Goal: Transaction & Acquisition: Purchase product/service

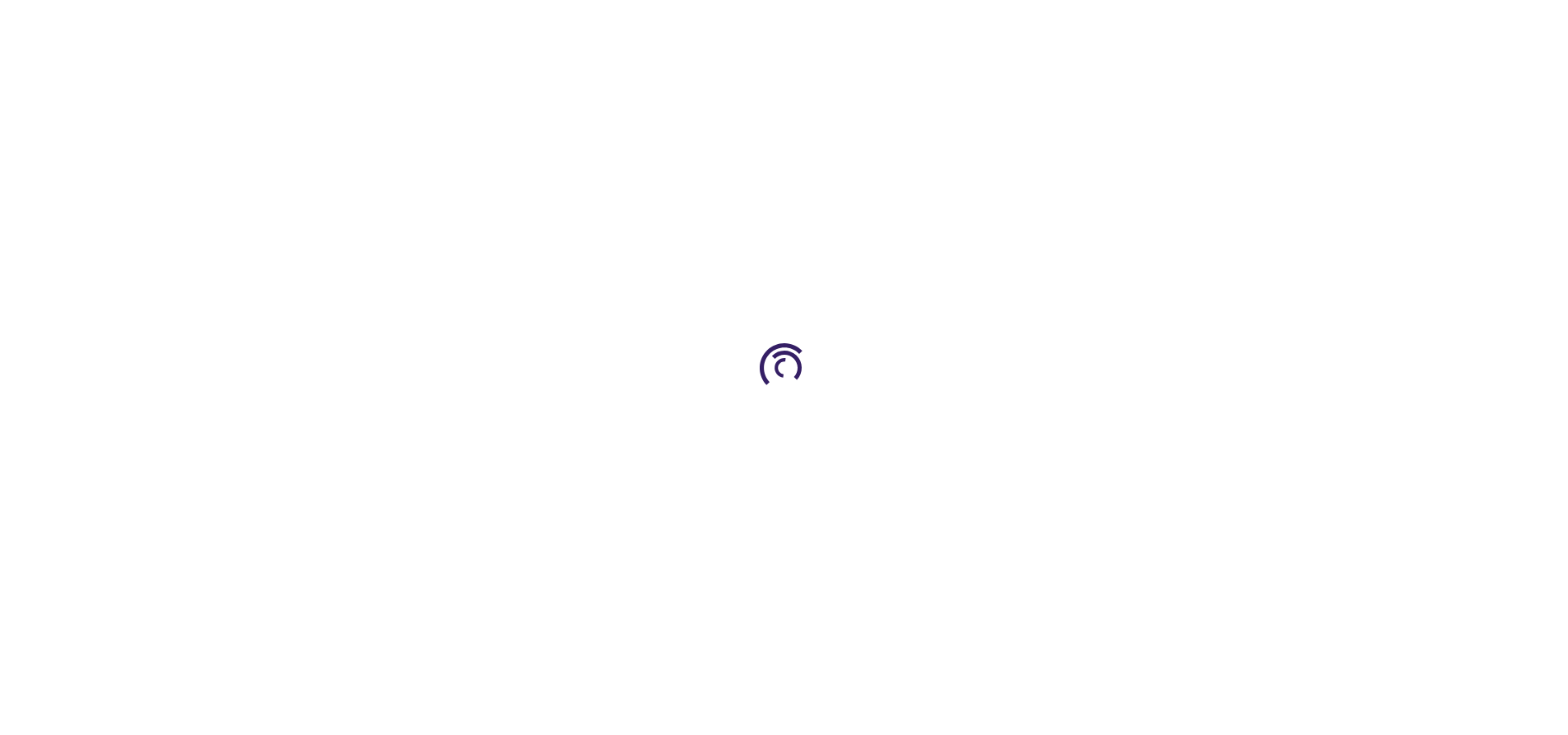
type input "0"
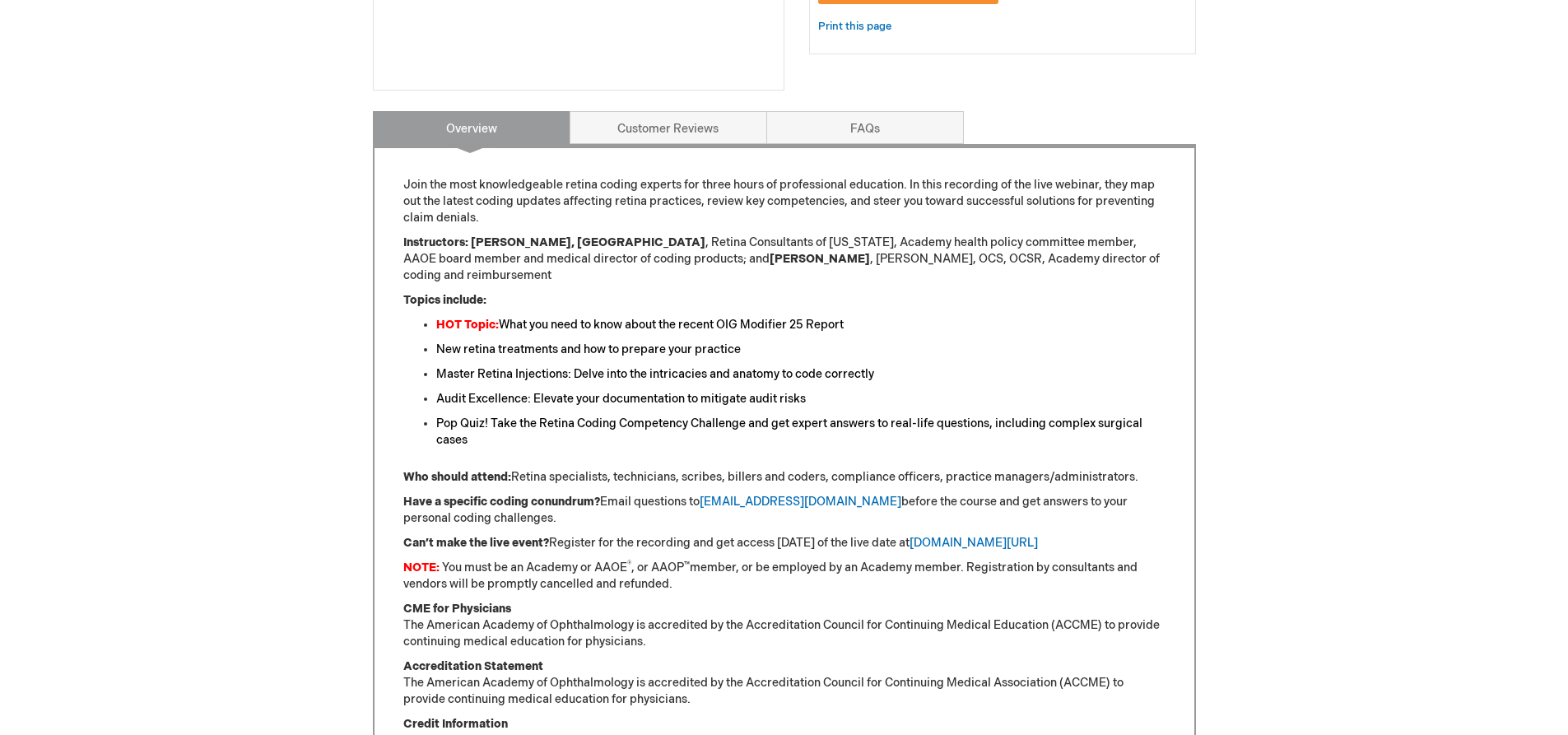
scroll to position [576, 0]
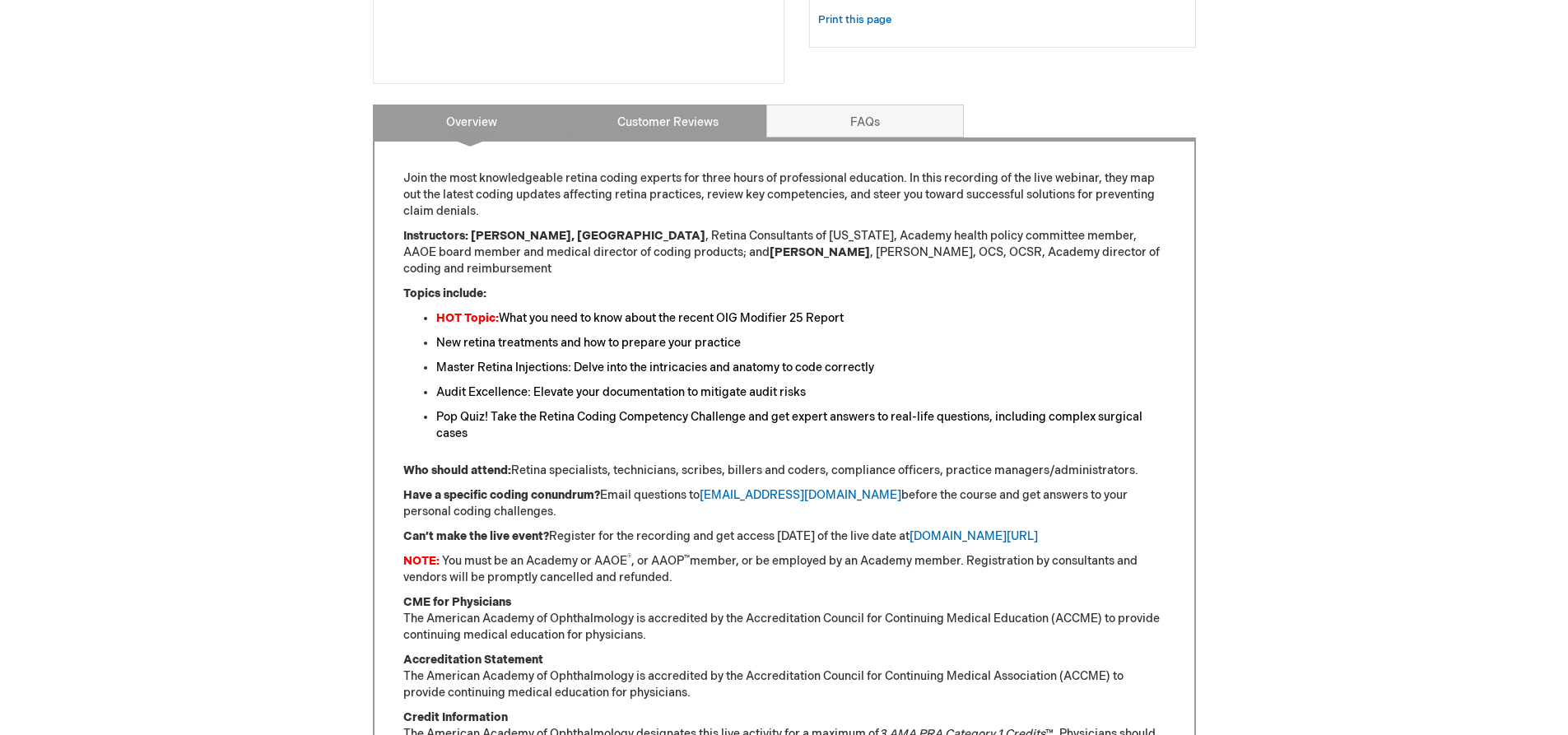
click at [666, 125] on link "Customer Reviews" at bounding box center [669, 121] width 197 height 33
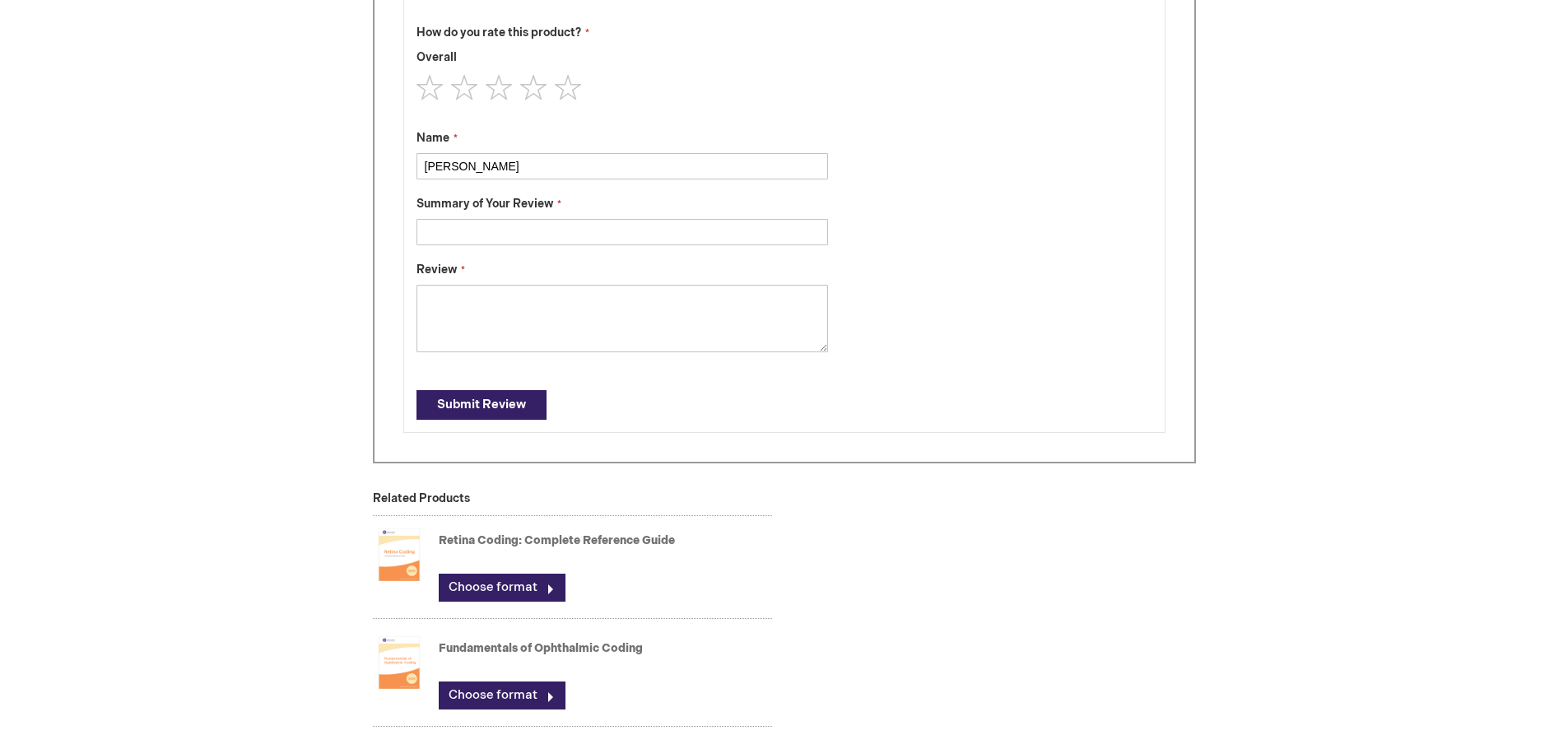
scroll to position [494, 0]
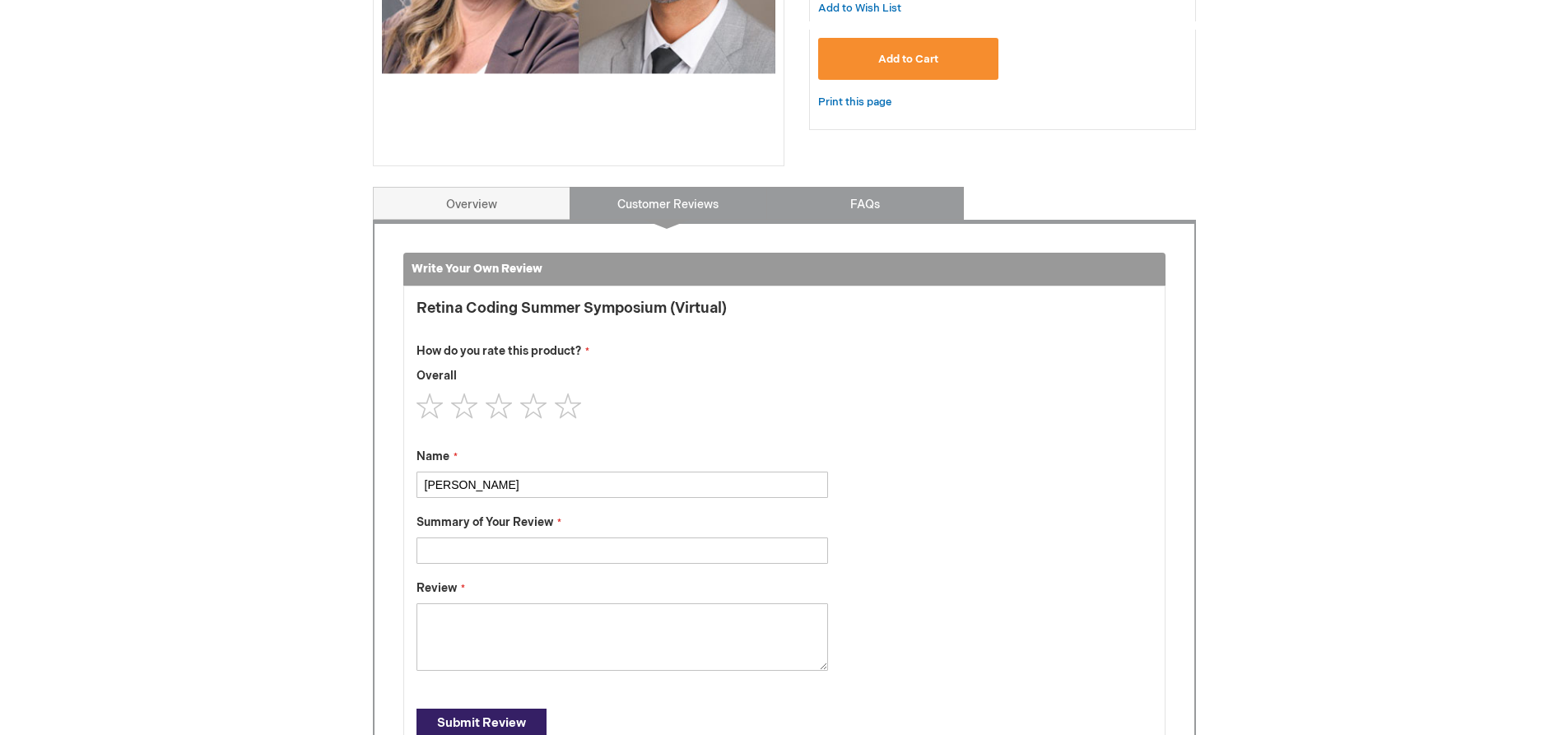
click at [827, 201] on link "FAQs" at bounding box center [865, 203] width 197 height 33
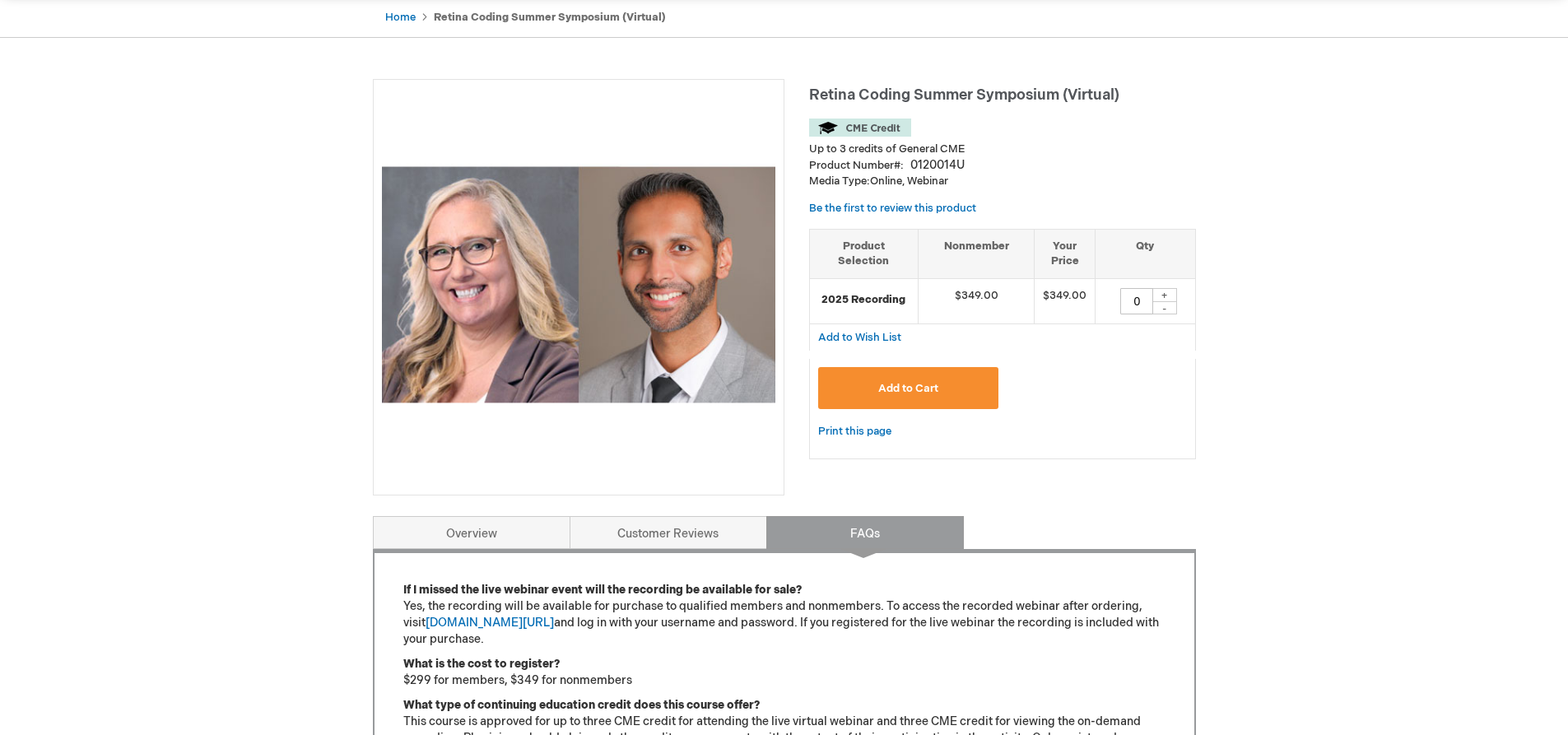
scroll to position [0, 0]
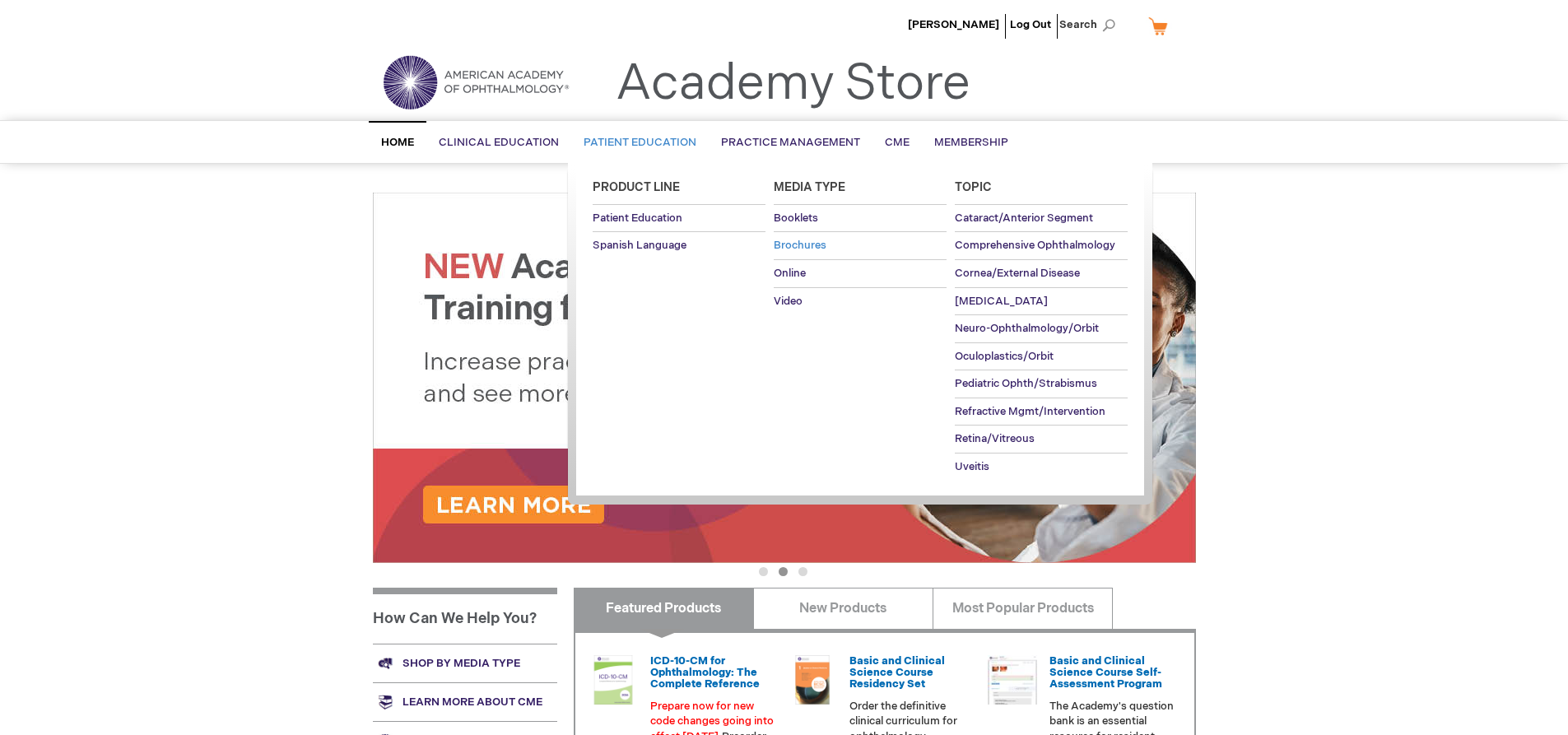
click at [803, 242] on span "Brochures" at bounding box center [800, 245] width 53 height 14
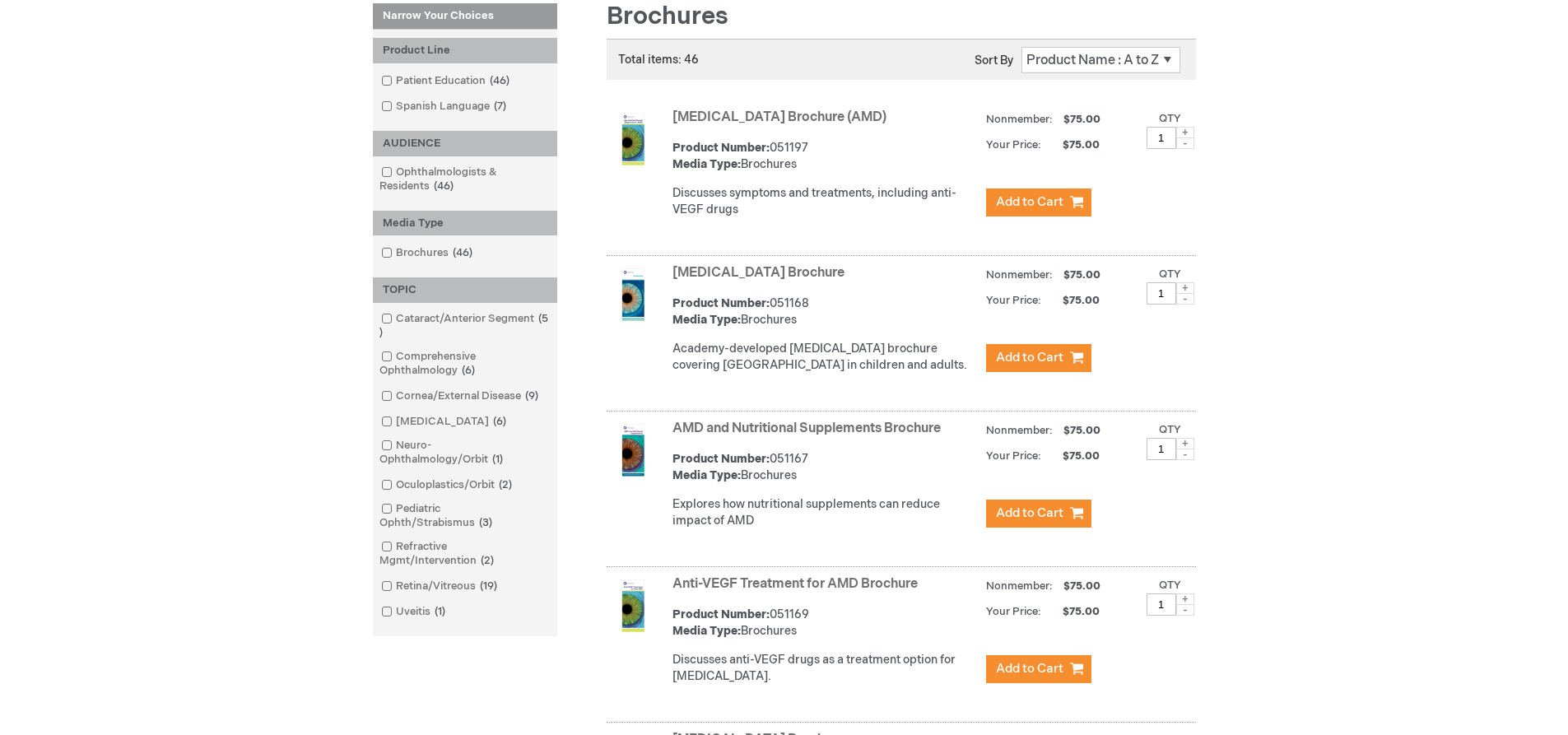
scroll to position [247, 0]
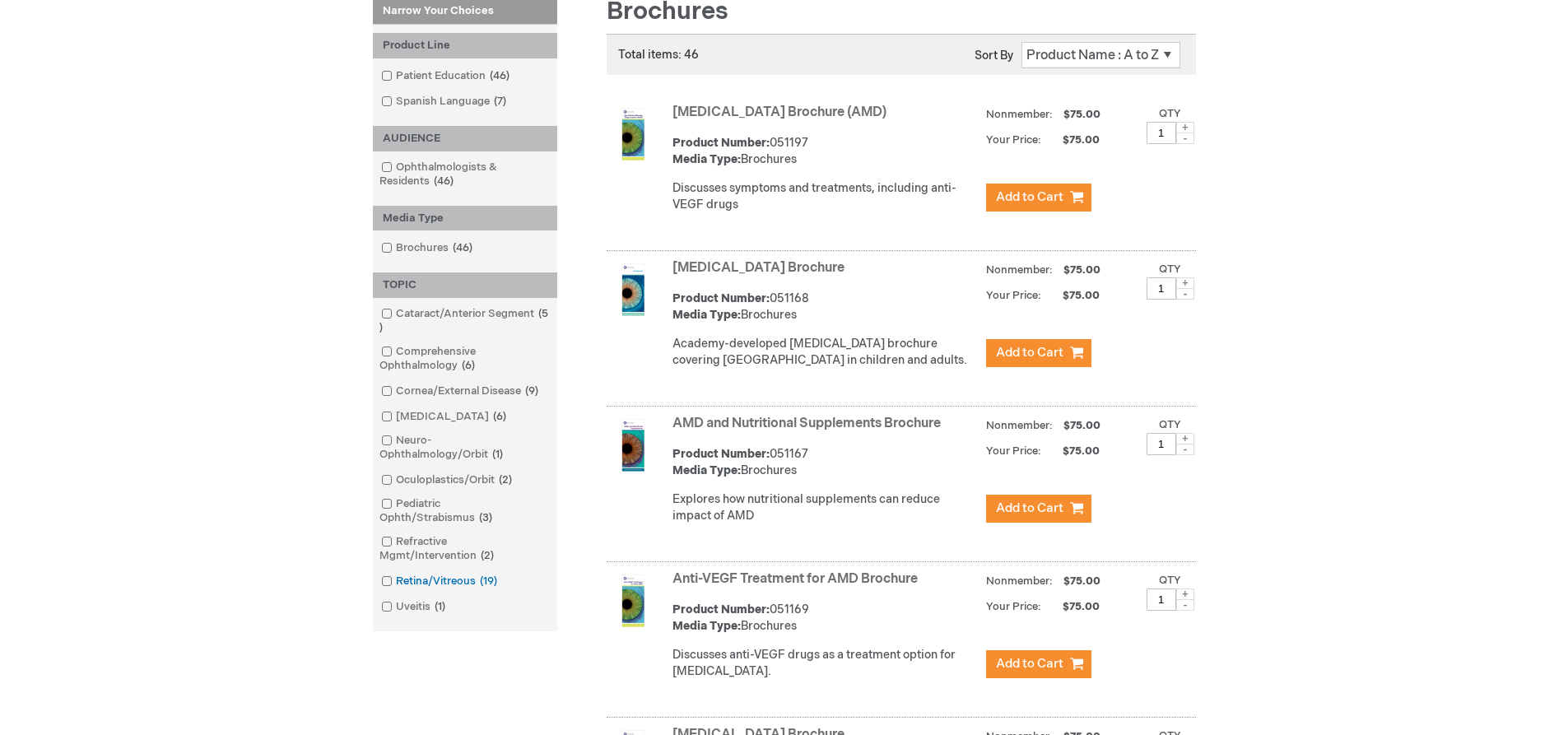
click at [396, 577] on link "Retina/Vitreous 19 items" at bounding box center [440, 581] width 127 height 15
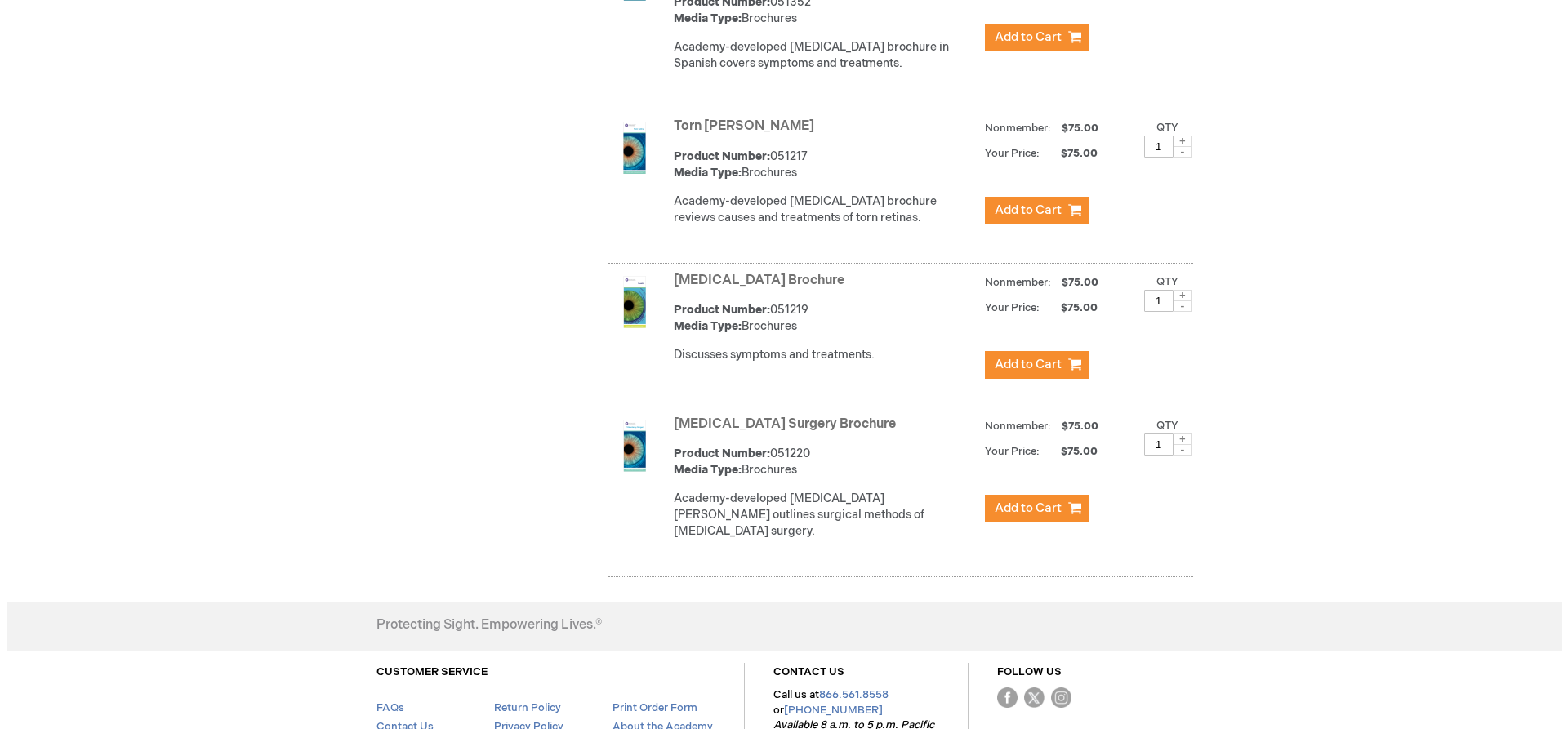
scroll to position [2857, 0]
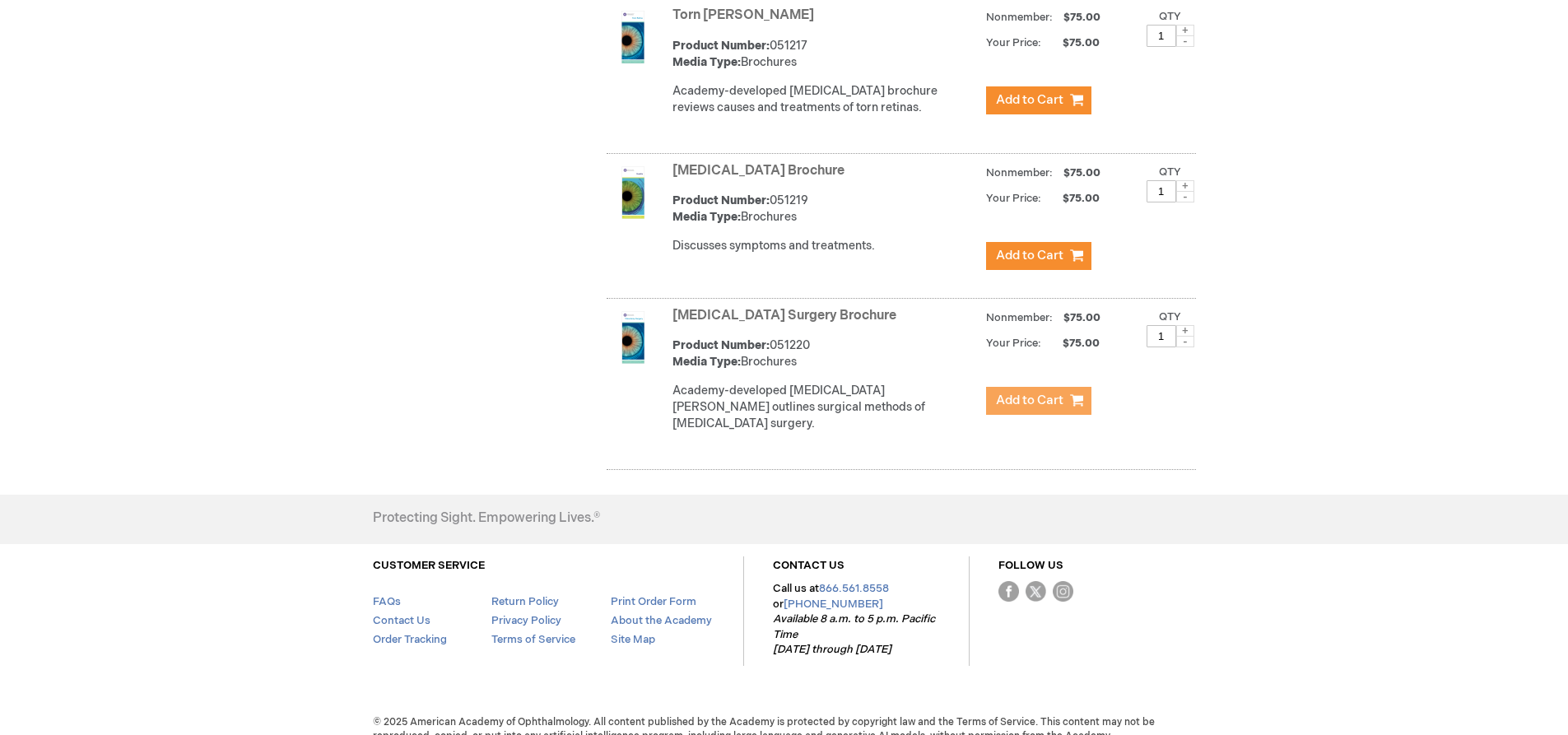
click at [1025, 409] on span "Add to Cart" at bounding box center [1030, 400] width 68 height 15
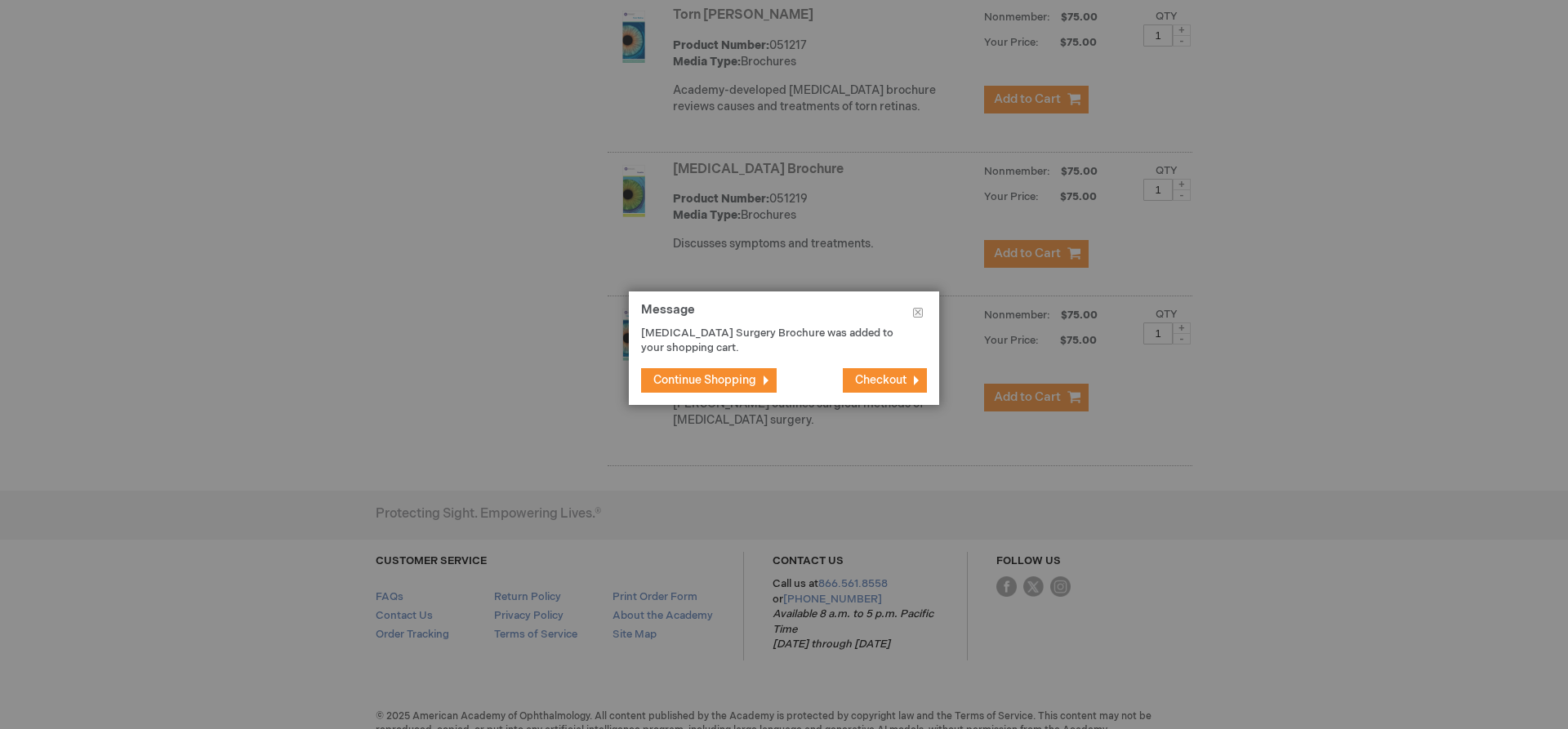
click at [869, 373] on span "Checkout" at bounding box center [881, 379] width 52 height 13
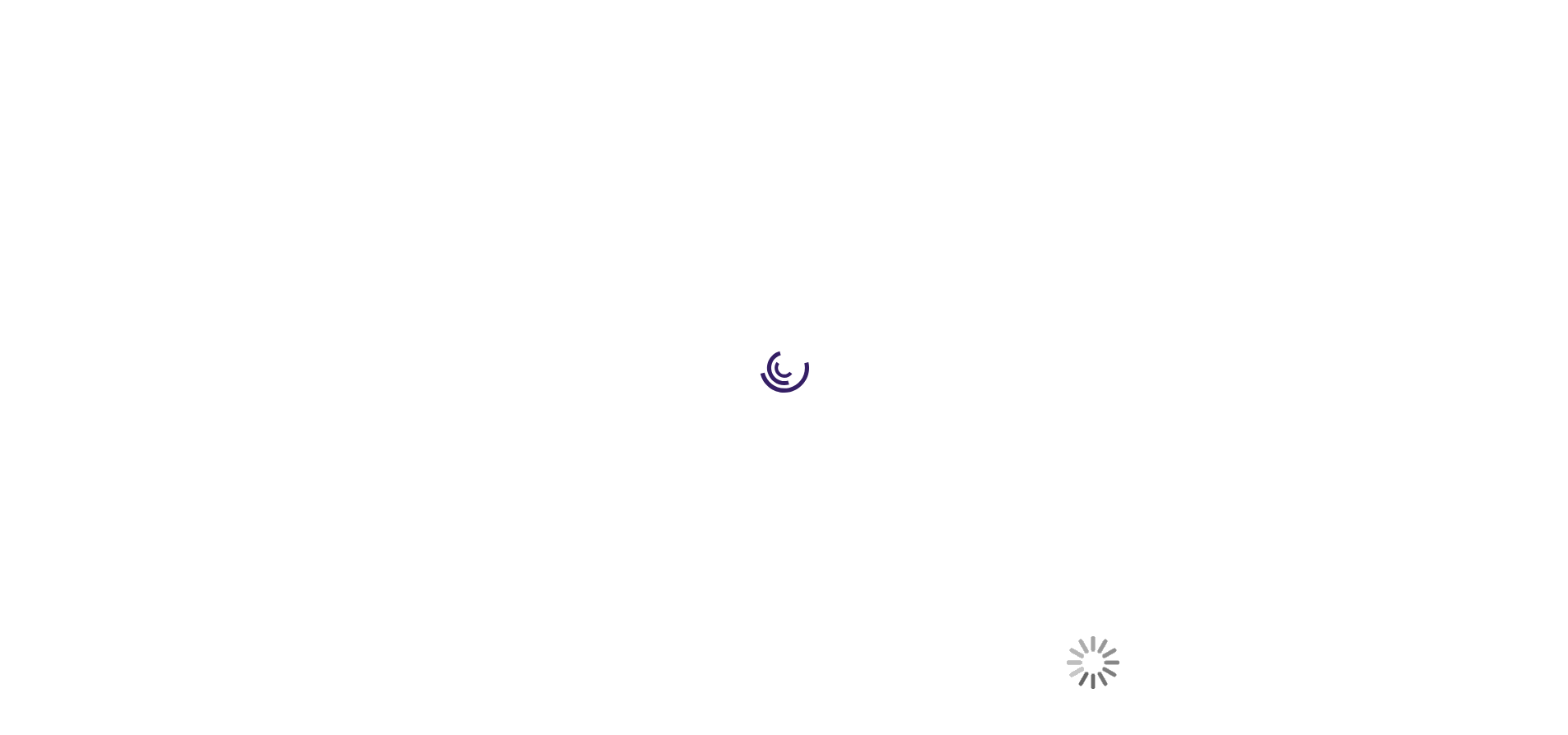
select select "US"
select select "23"
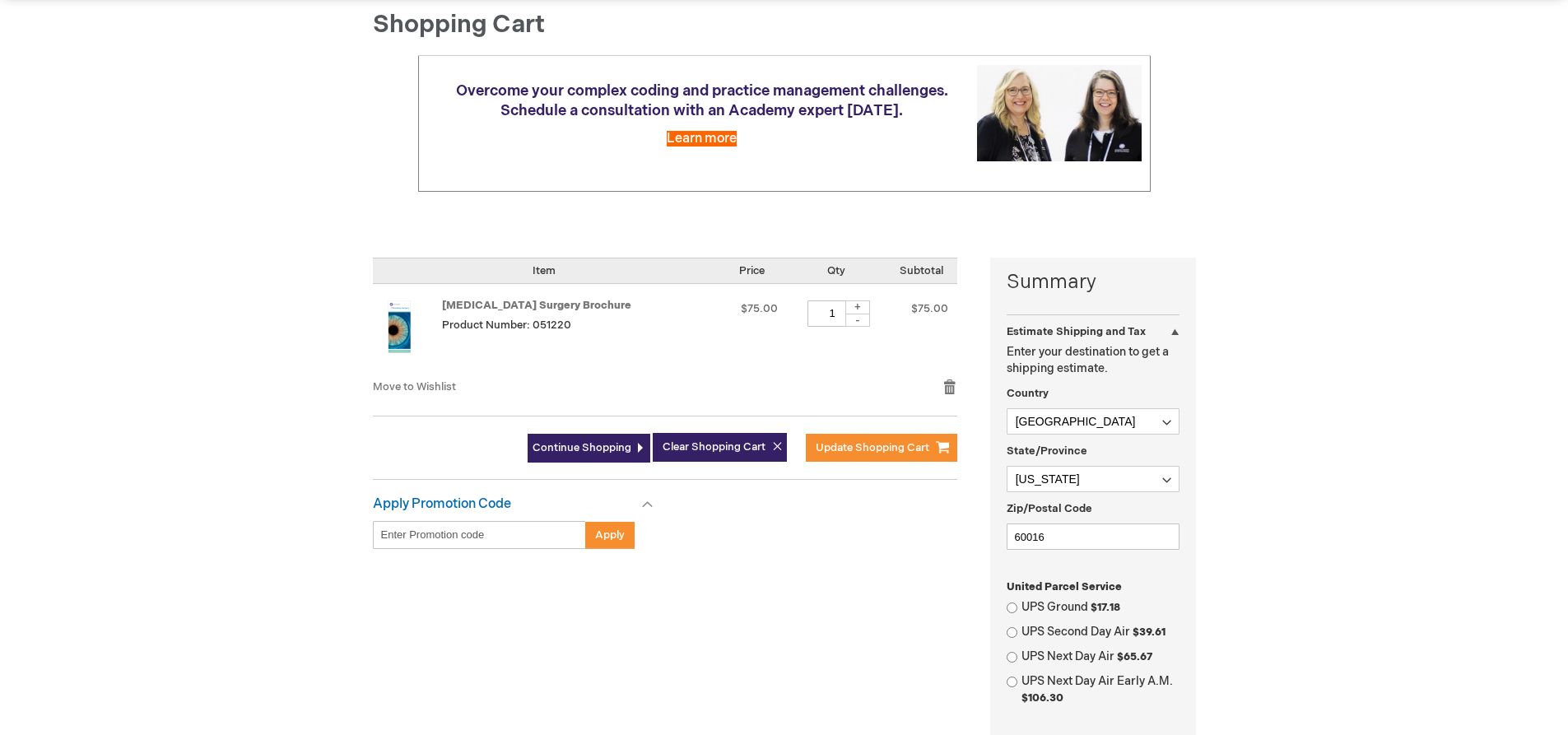
scroll to position [164, 0]
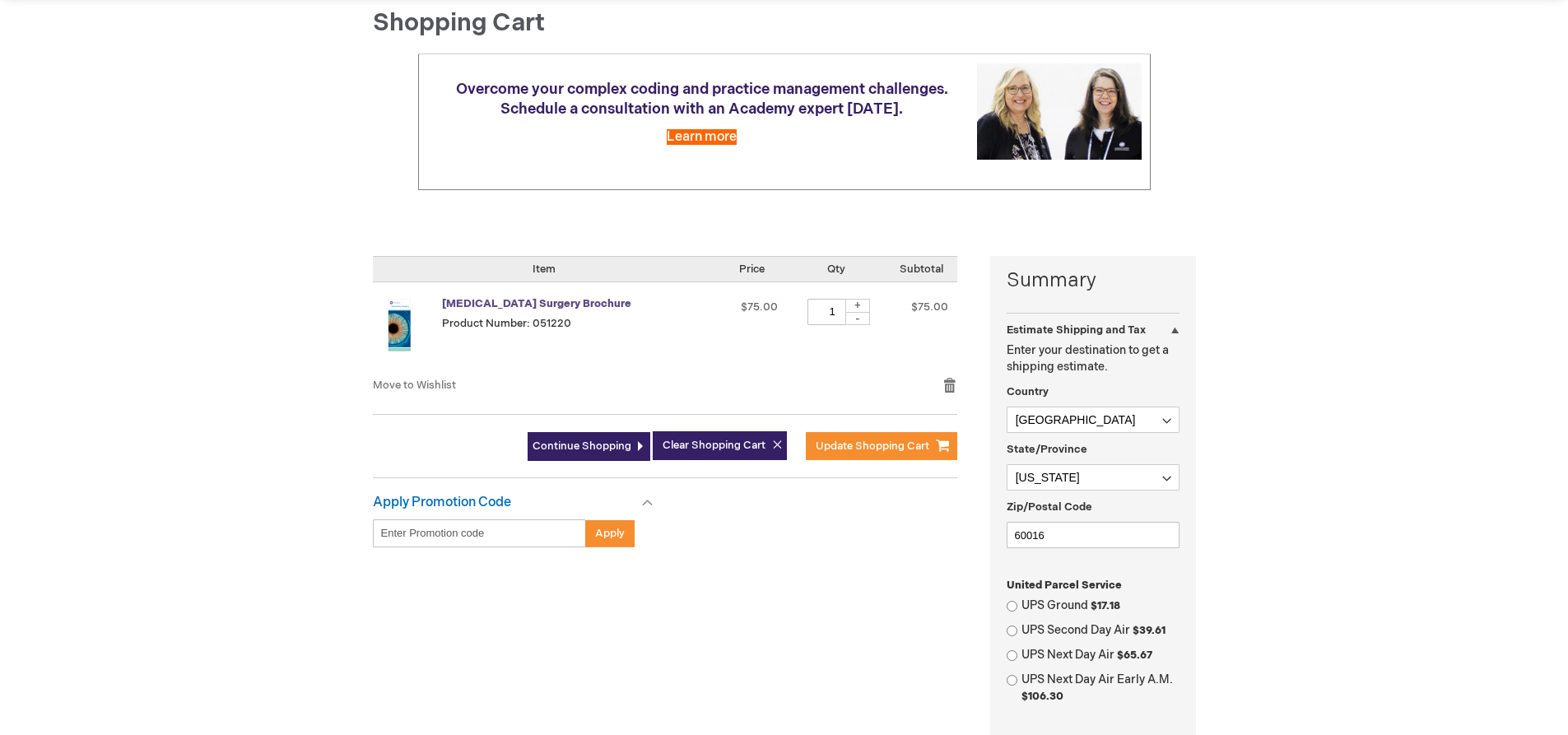
click at [509, 304] on link "Vitrectomy Surgery Brochure" at bounding box center [537, 304] width 189 height 14
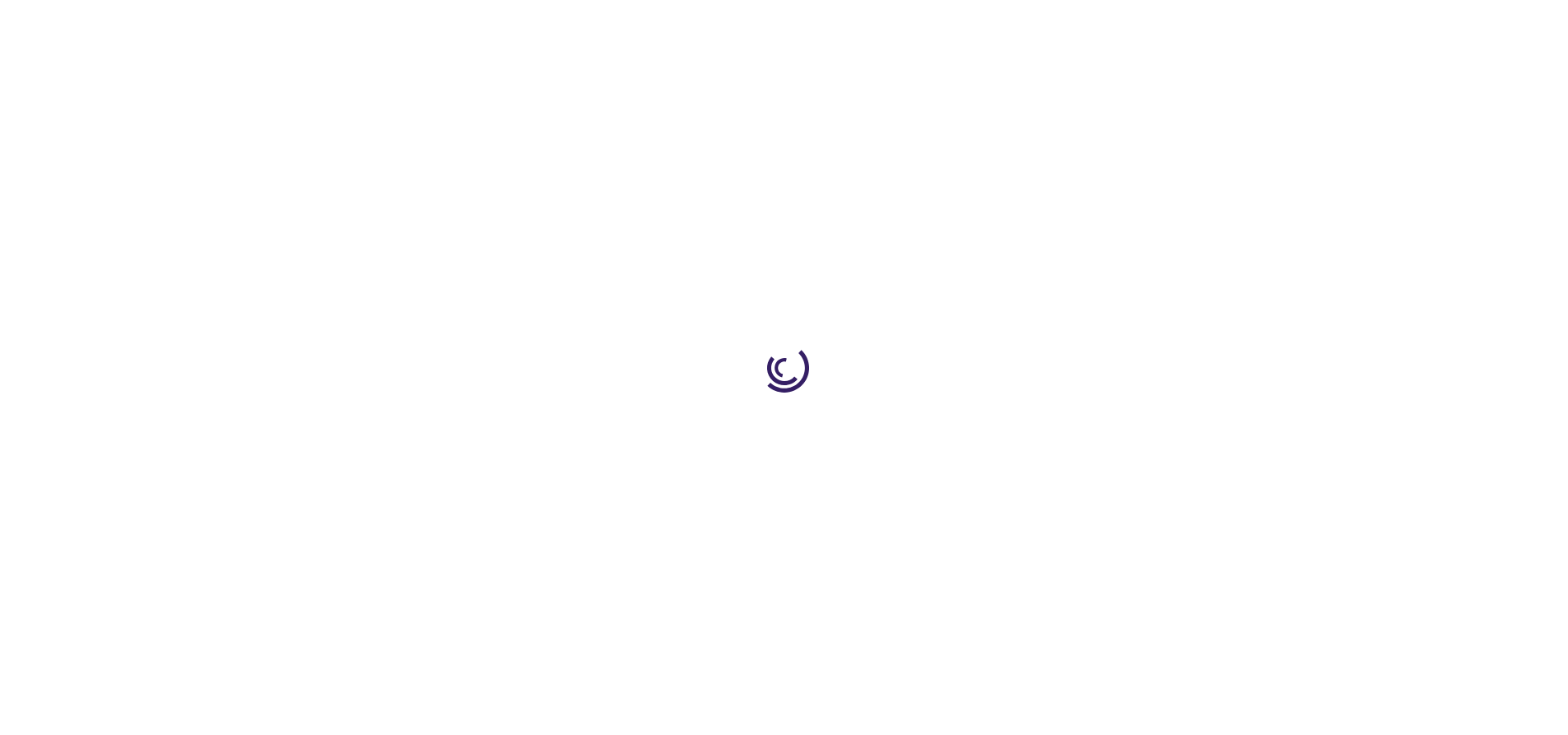
type input "1"
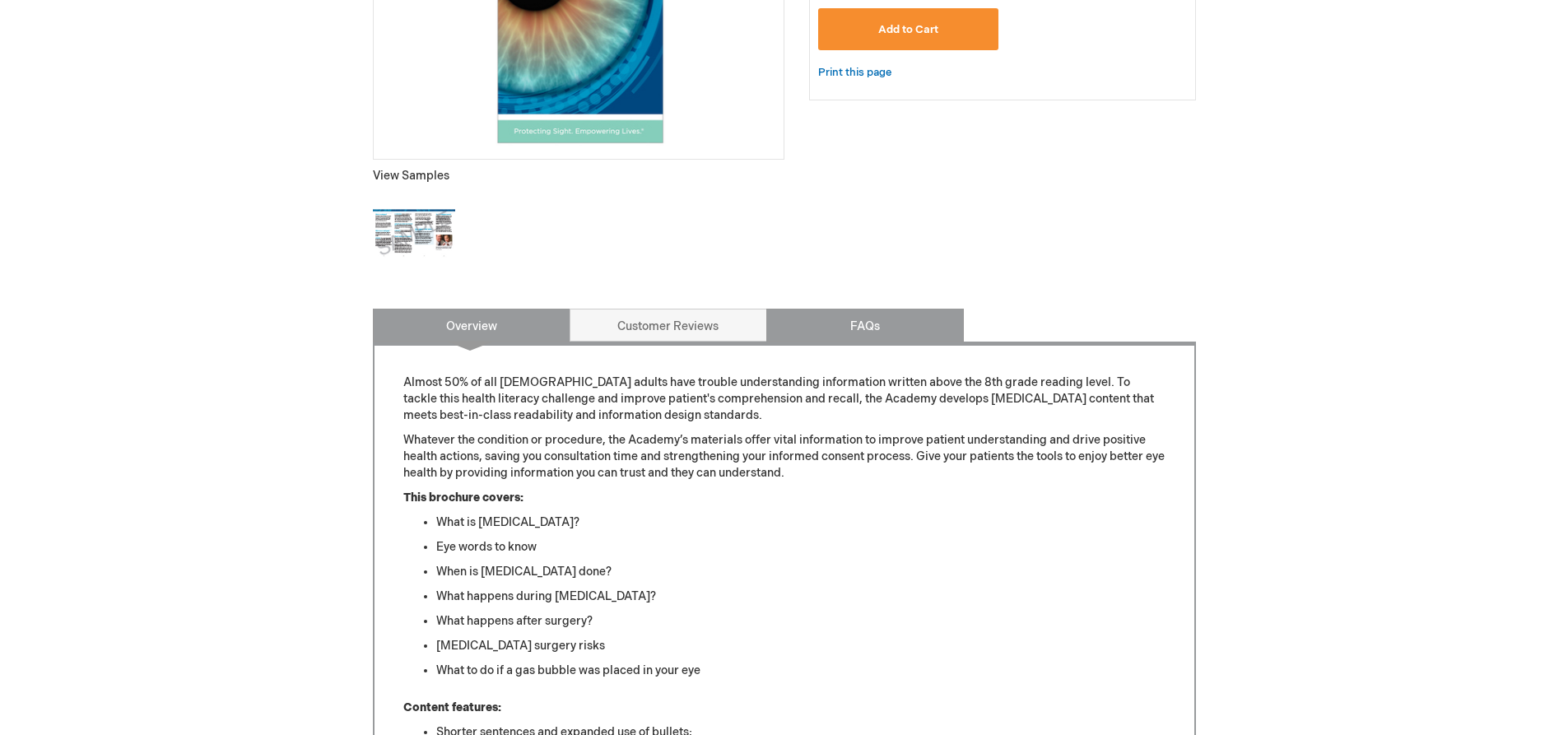
scroll to position [576, 0]
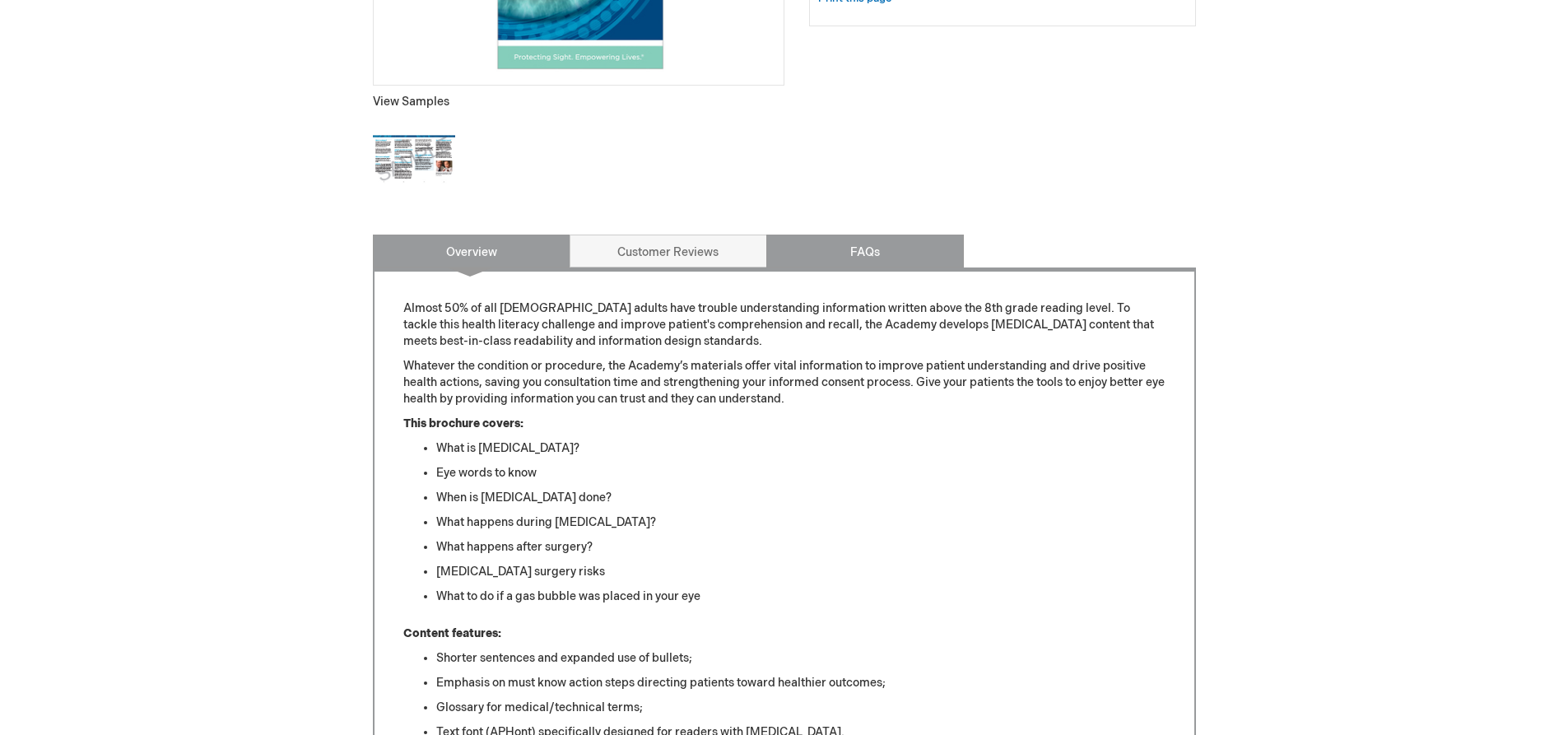
click at [843, 265] on link "FAQs" at bounding box center [865, 251] width 197 height 33
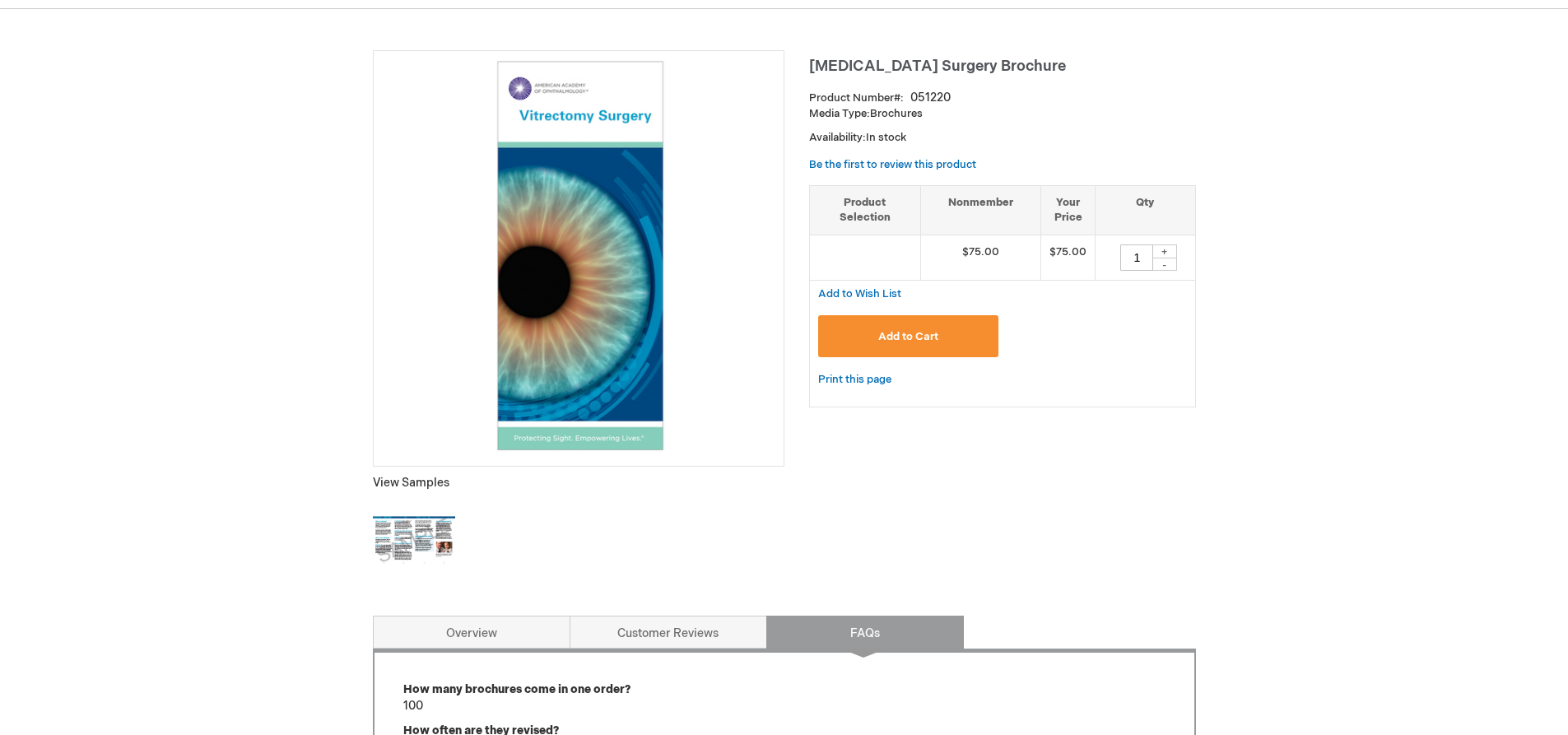
scroll to position [0, 0]
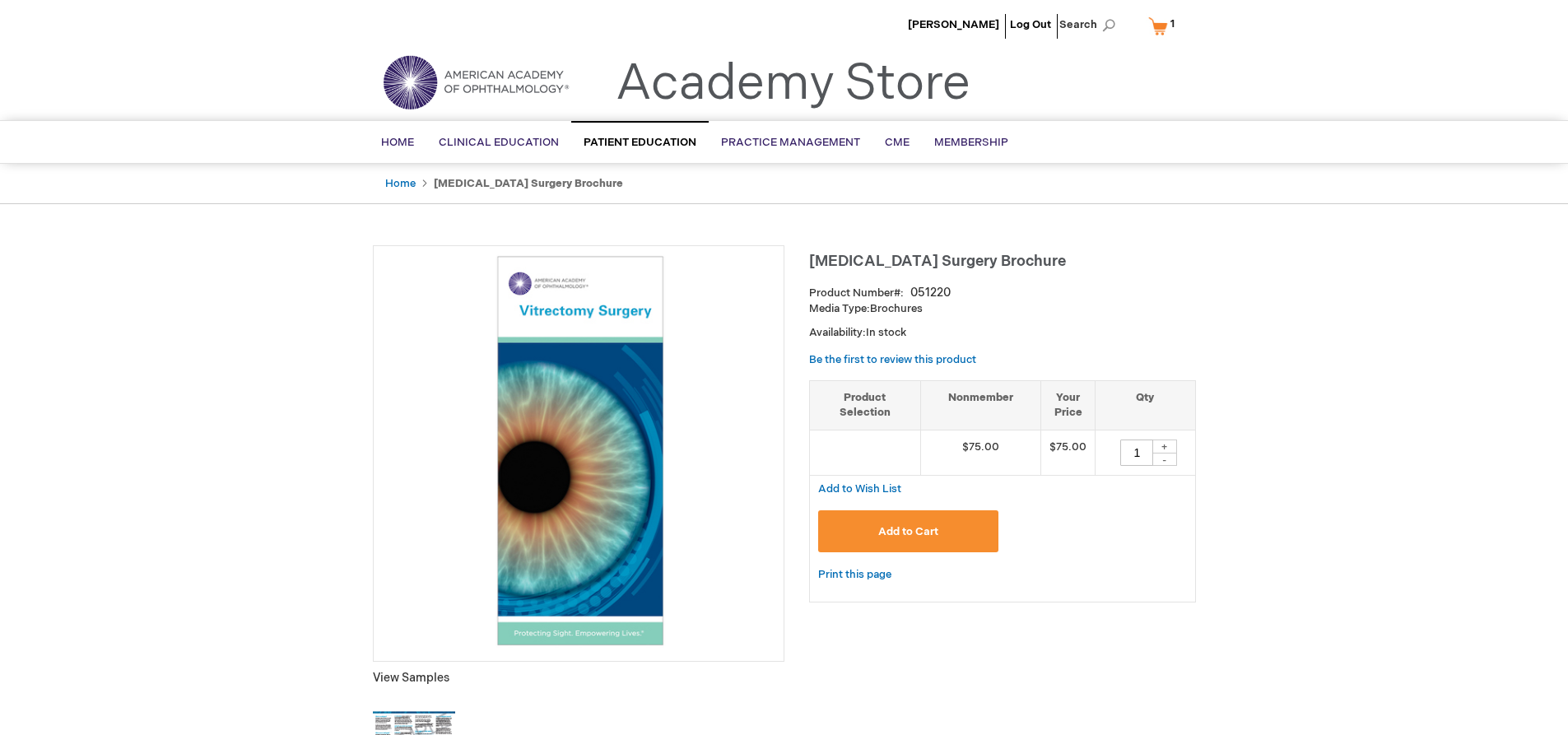
click at [1168, 27] on span "1 1 items" at bounding box center [1172, 23] width 9 height 19
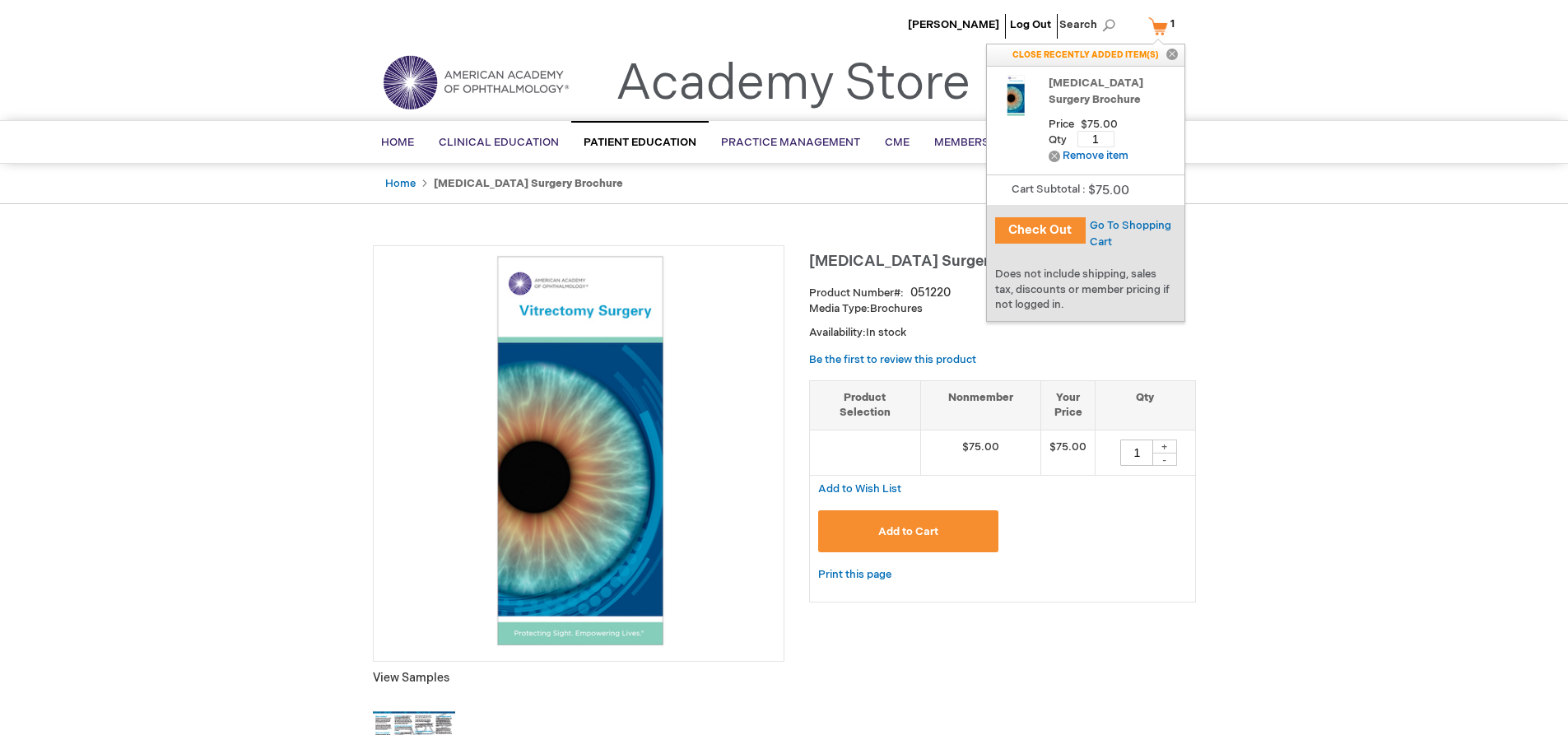
click at [1066, 225] on button "Check Out" at bounding box center [1041, 230] width 91 height 26
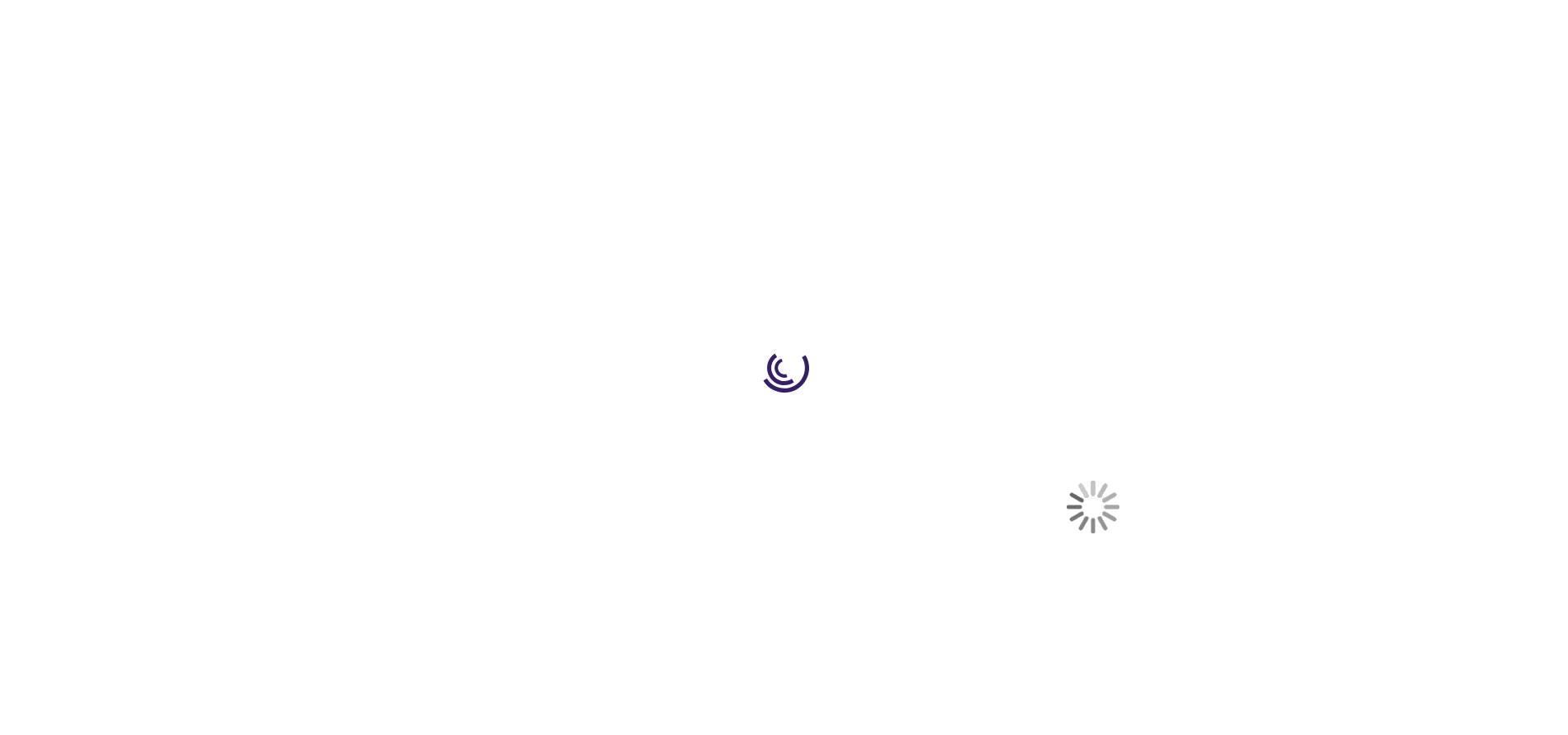
select select "US"
select select "23"
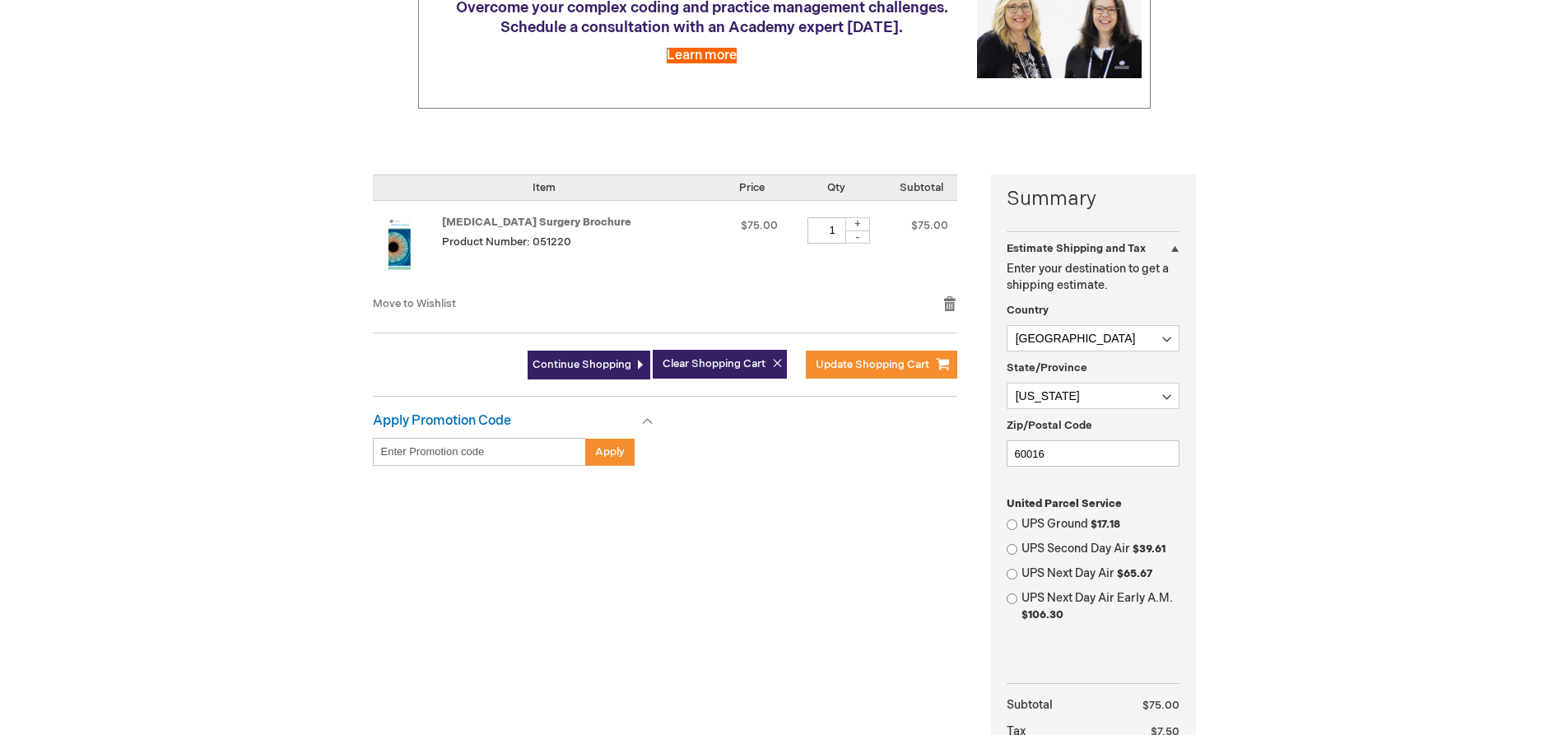
scroll to position [247, 0]
click at [1014, 523] on input "UPS Ground $17.18" at bounding box center [1012, 523] width 11 height 11
radio input "true"
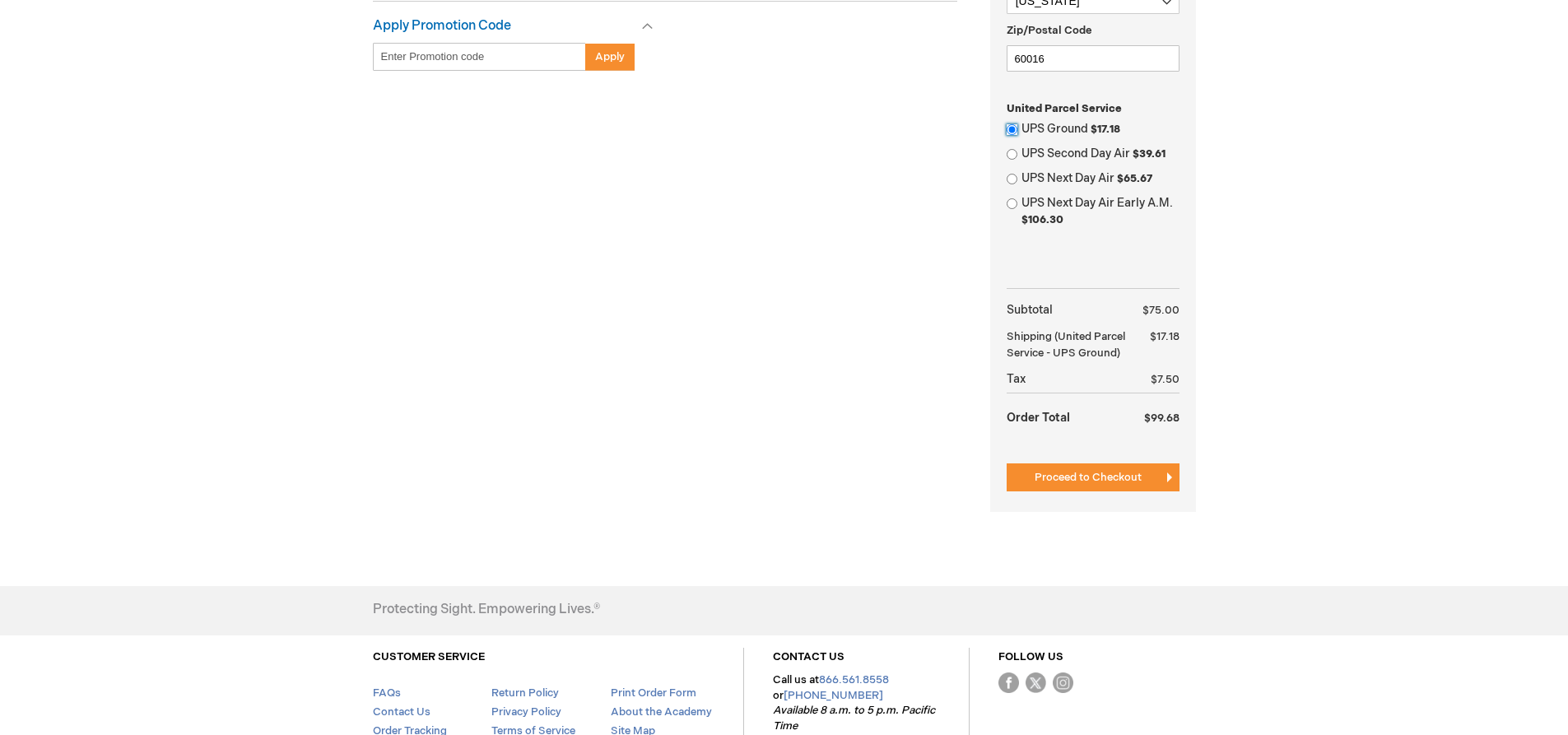
scroll to position [659, 0]
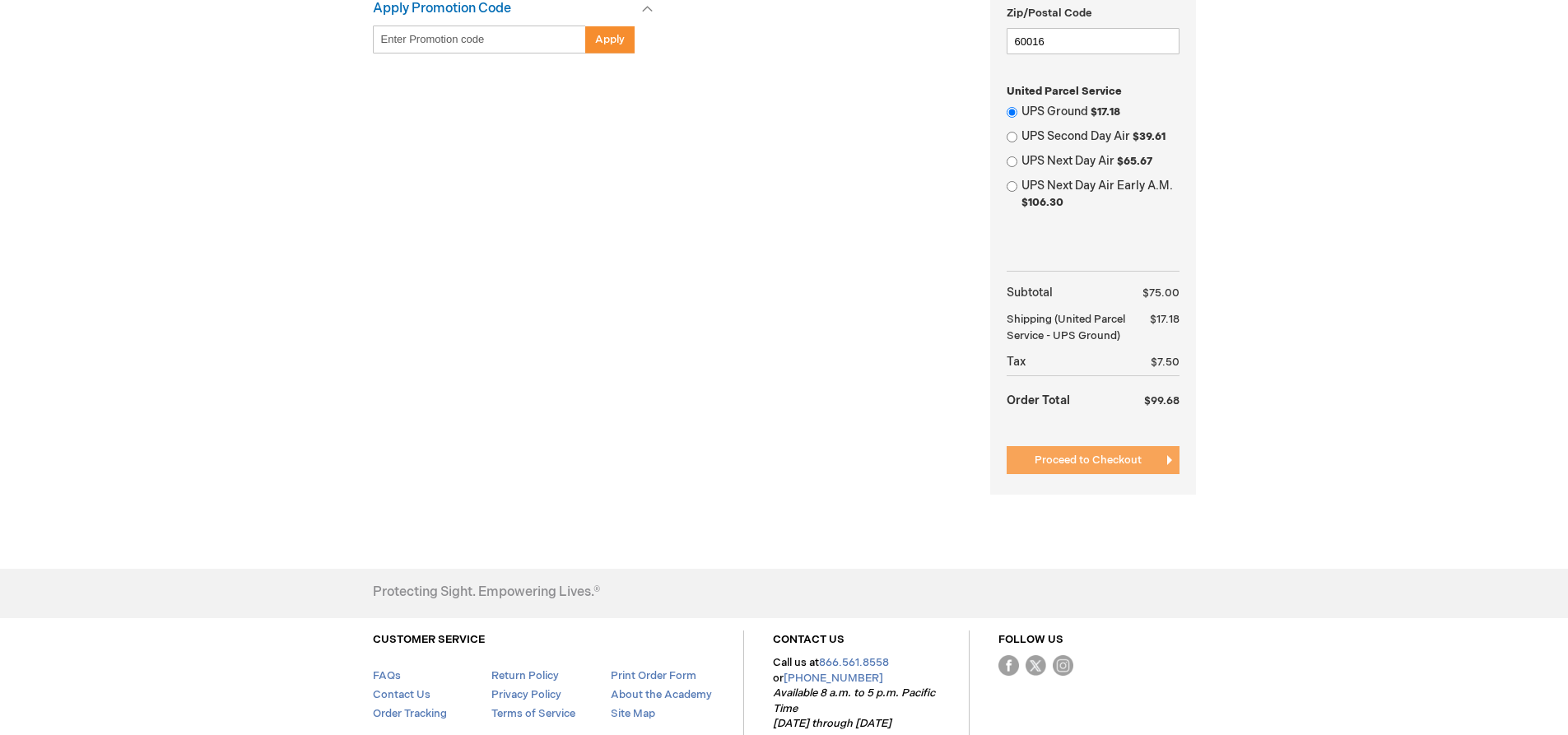
click at [1096, 460] on span "Proceed to Checkout" at bounding box center [1088, 460] width 107 height 14
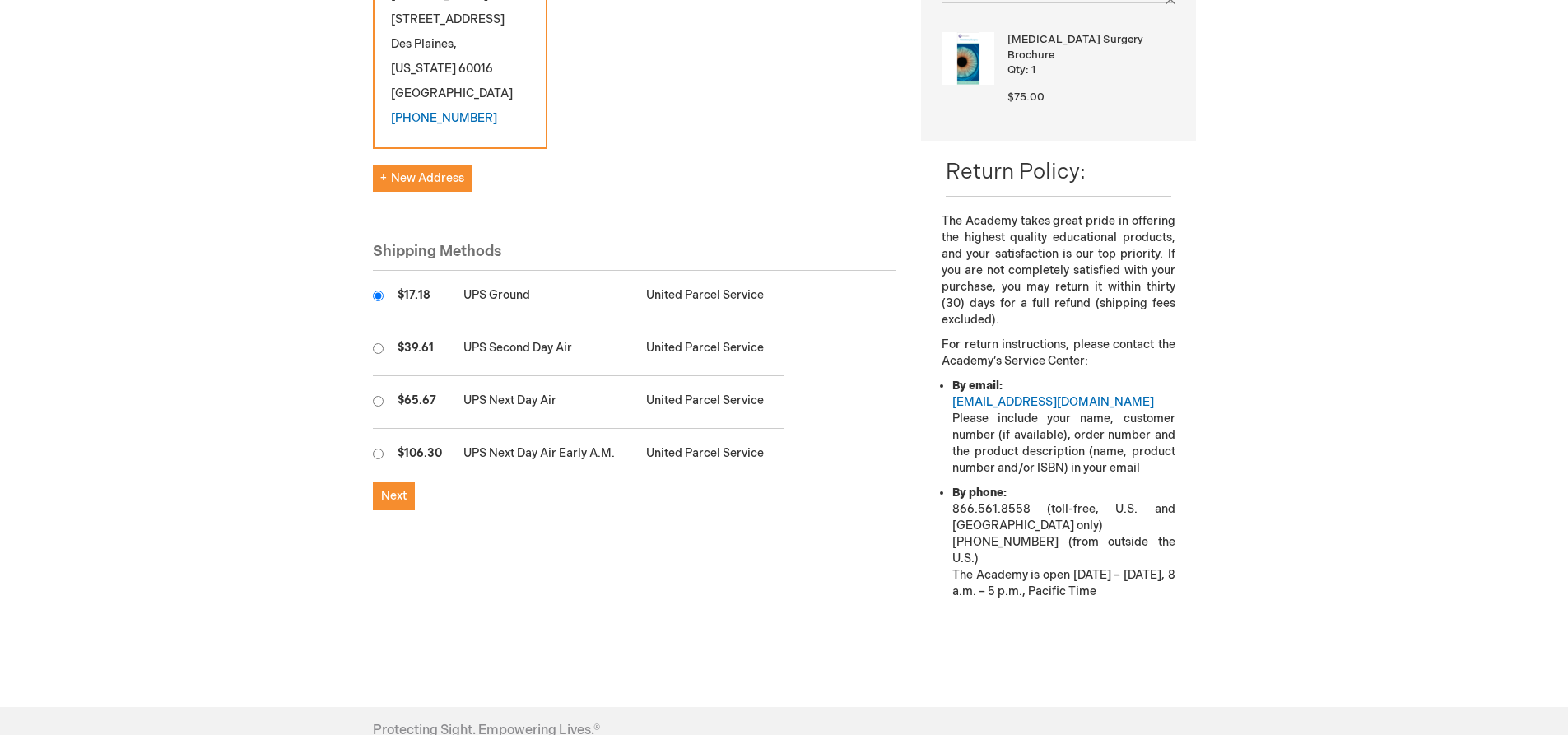
scroll to position [329, 0]
click at [390, 493] on span "Next" at bounding box center [394, 495] width 25 height 14
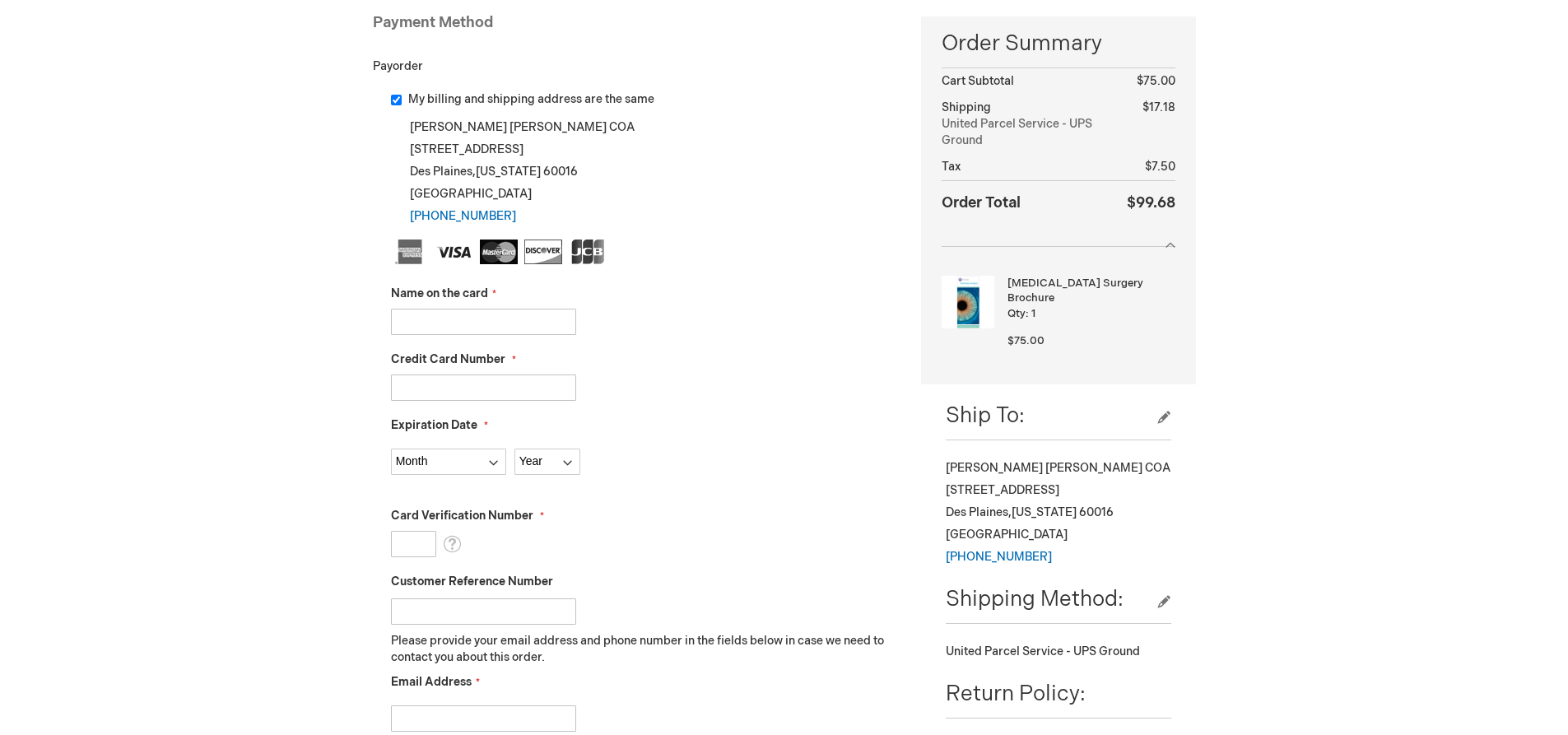
scroll to position [329, 0]
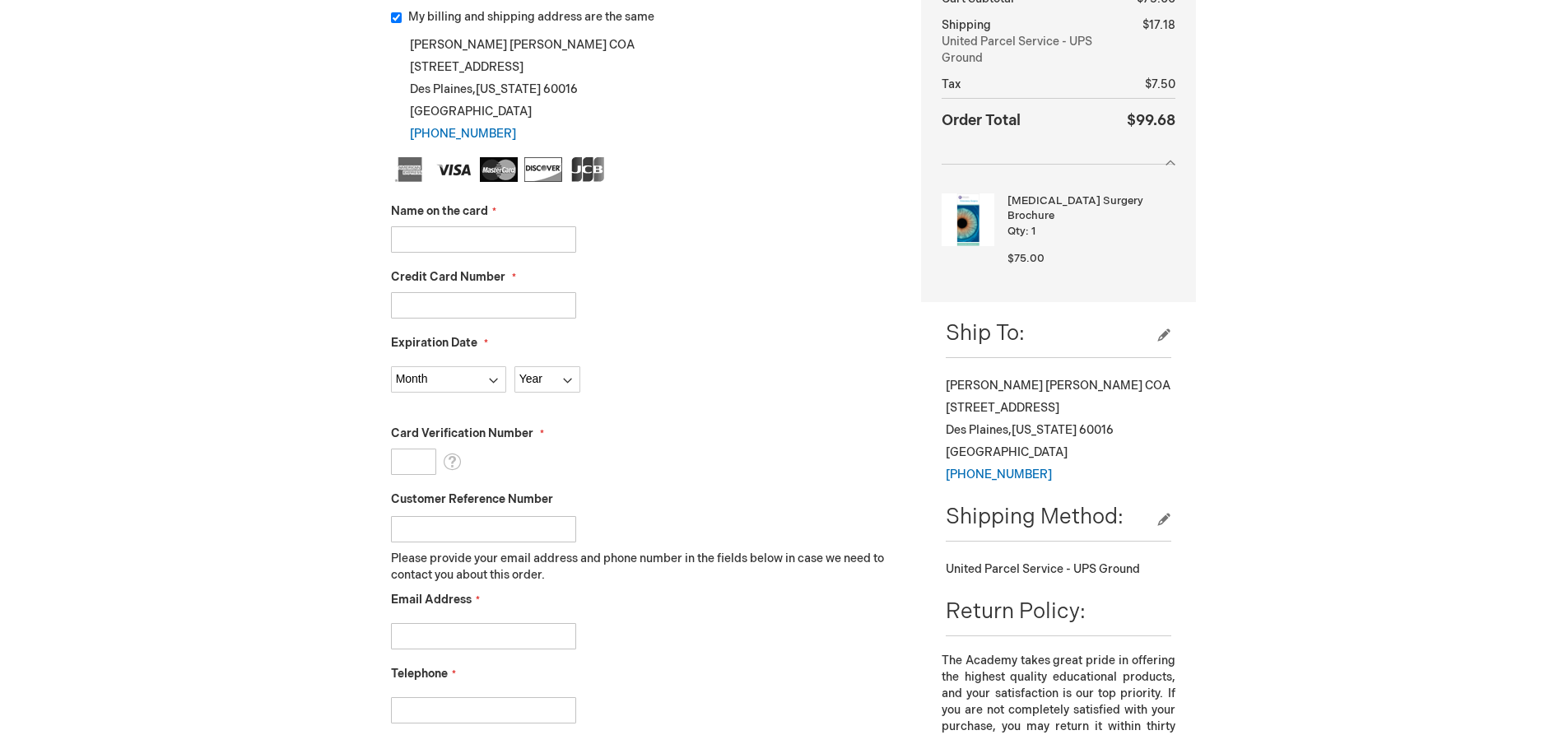
click at [551, 235] on input "Name on the card" at bounding box center [484, 239] width 185 height 26
click at [564, 312] on input "Credit Card Number" at bounding box center [484, 304] width 185 height 26
click at [413, 237] on input "Ira Garoon MD" at bounding box center [484, 239] width 185 height 26
type input "Robert Garoon MD"
click at [464, 298] on input "Credit Card Number" at bounding box center [484, 304] width 185 height 26
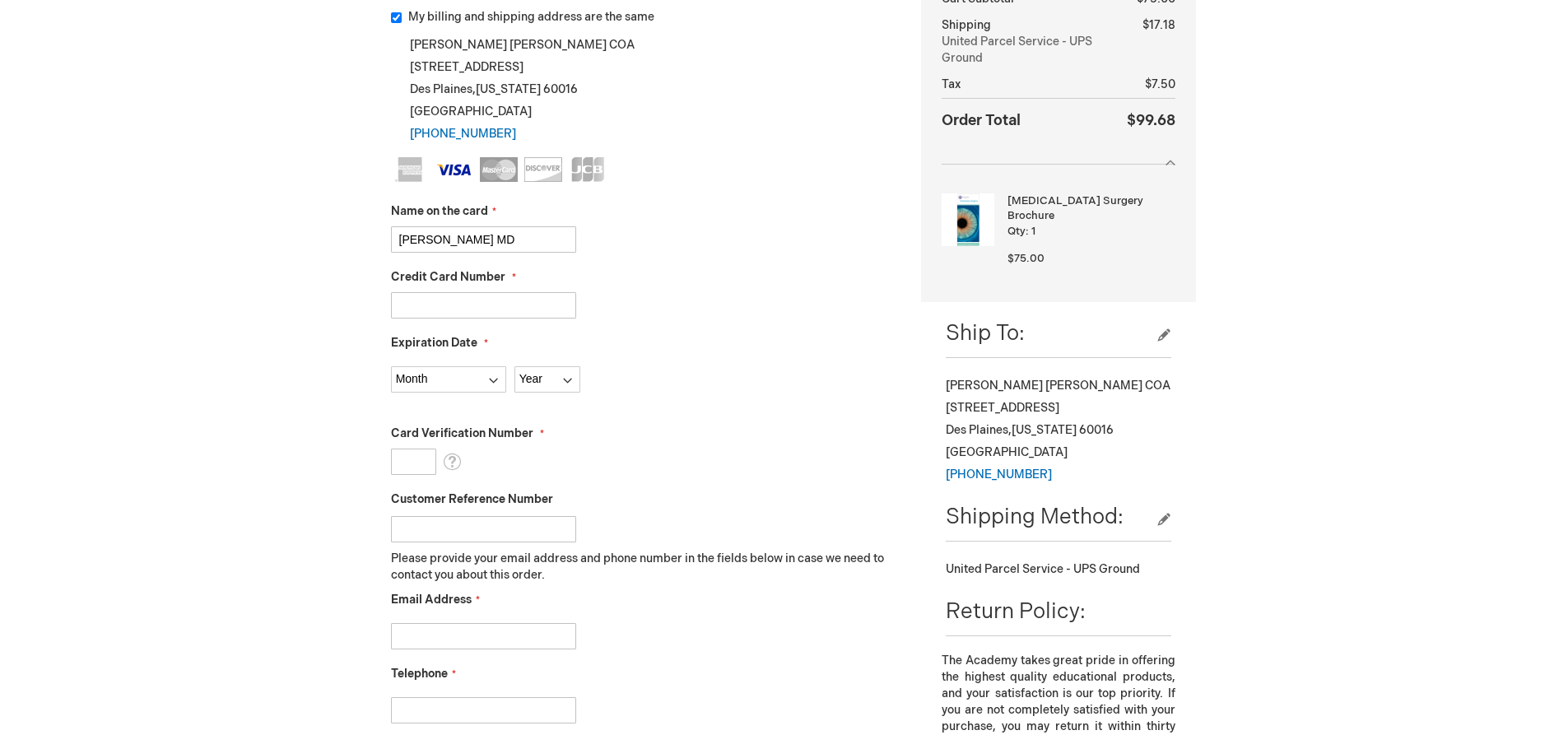
type input "4154179808416729"
click at [477, 376] on select "Month 01 - January 02 - February 03 - March 04 - April 05 - May 06 - June 07 - …" at bounding box center [448, 379] width 115 height 26
select select "11"
click at [391, 366] on select "Month 01 - January 02 - February 03 - March 04 - April 05 - May 06 - June 07 - …" at bounding box center [448, 379] width 115 height 26
click at [557, 375] on select "Year 2025 2026 2027 2028 2029 2030 2031 2032 2033 2034 2035" at bounding box center [548, 379] width 66 height 26
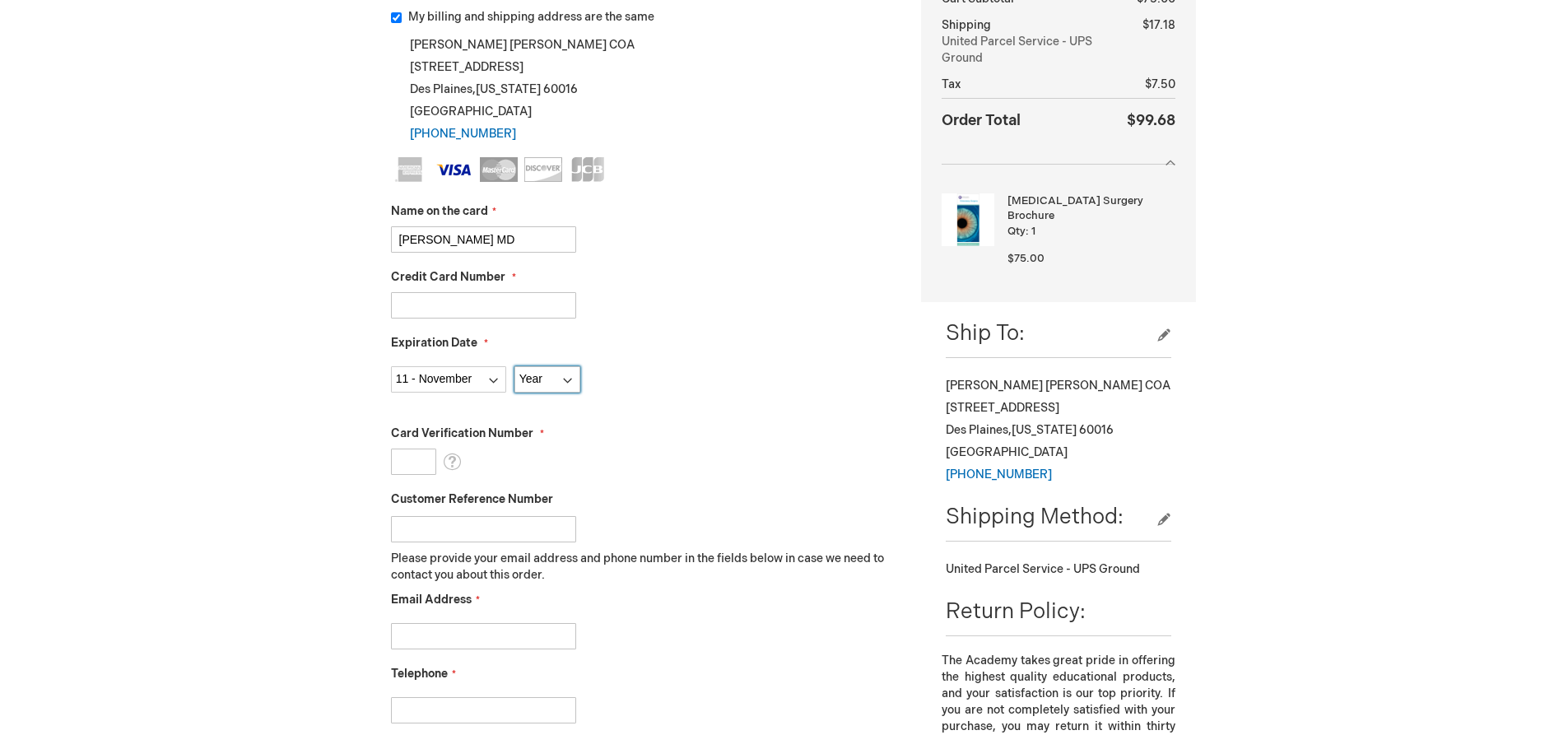
select select "2028"
click at [515, 366] on select "Year 2025 2026 2027 2028 2029 2030 2031 2032 2033 2034 2035" at bounding box center [548, 379] width 66 height 26
click at [420, 457] on input "Card Verification Number" at bounding box center [413, 461] width 45 height 26
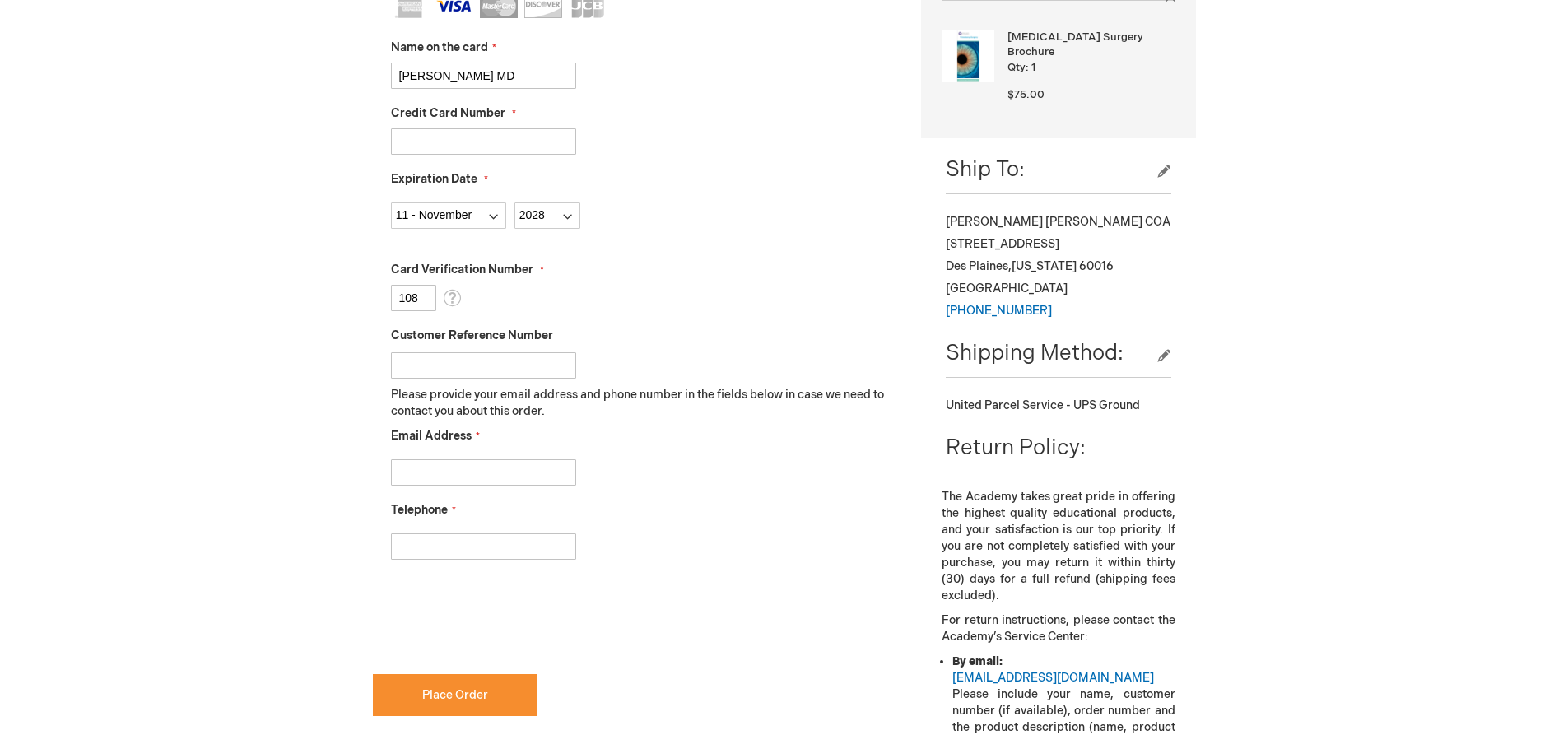
scroll to position [494, 0]
type input "108"
click at [526, 472] on input "Email Address" at bounding box center [484, 471] width 185 height 26
type input "ljohnston@retinacvrd.com"
click at [537, 545] on input "Telephone" at bounding box center [484, 545] width 185 height 26
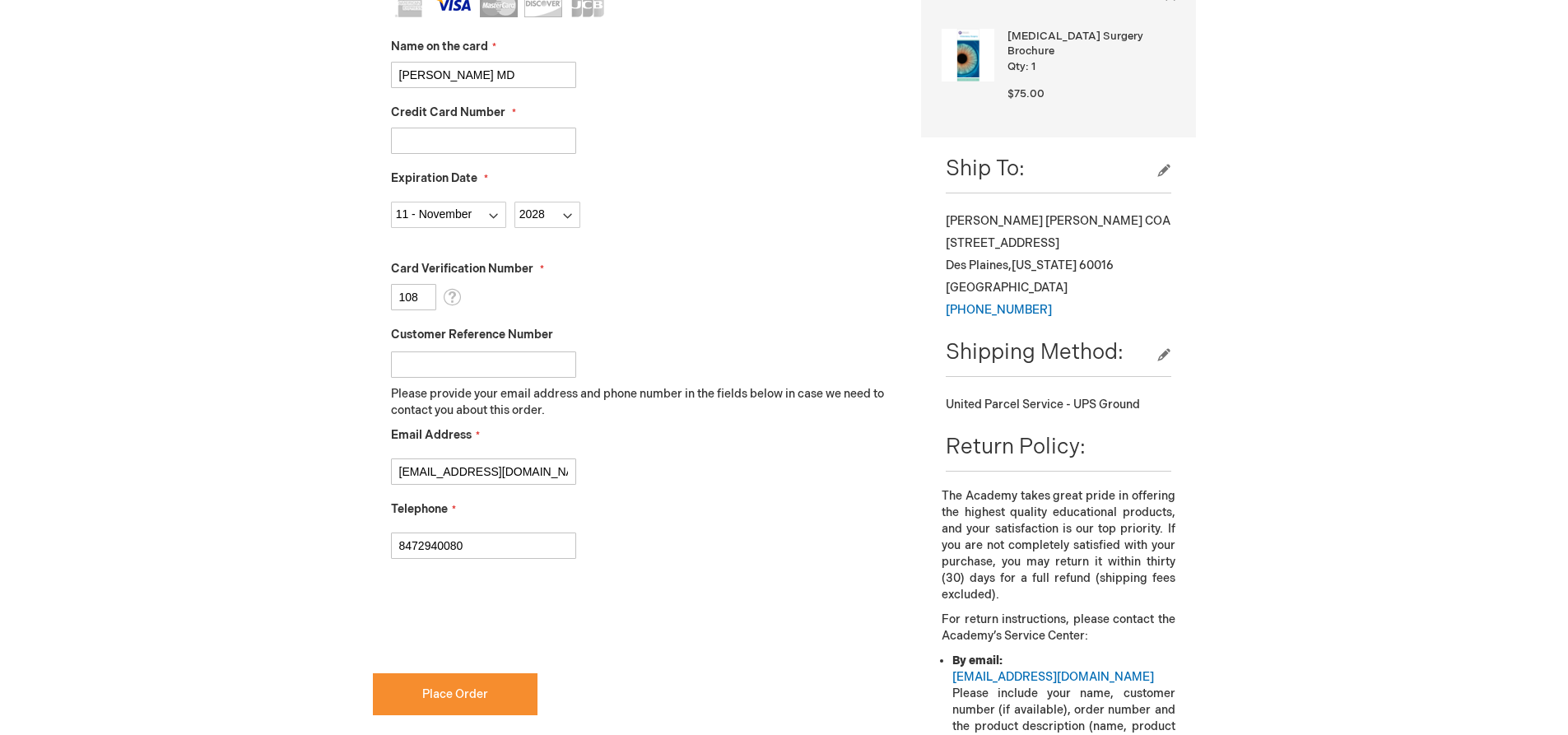
type input "8472940080"
checkbox input "true"
click at [450, 687] on span "Place Order" at bounding box center [455, 693] width 66 height 14
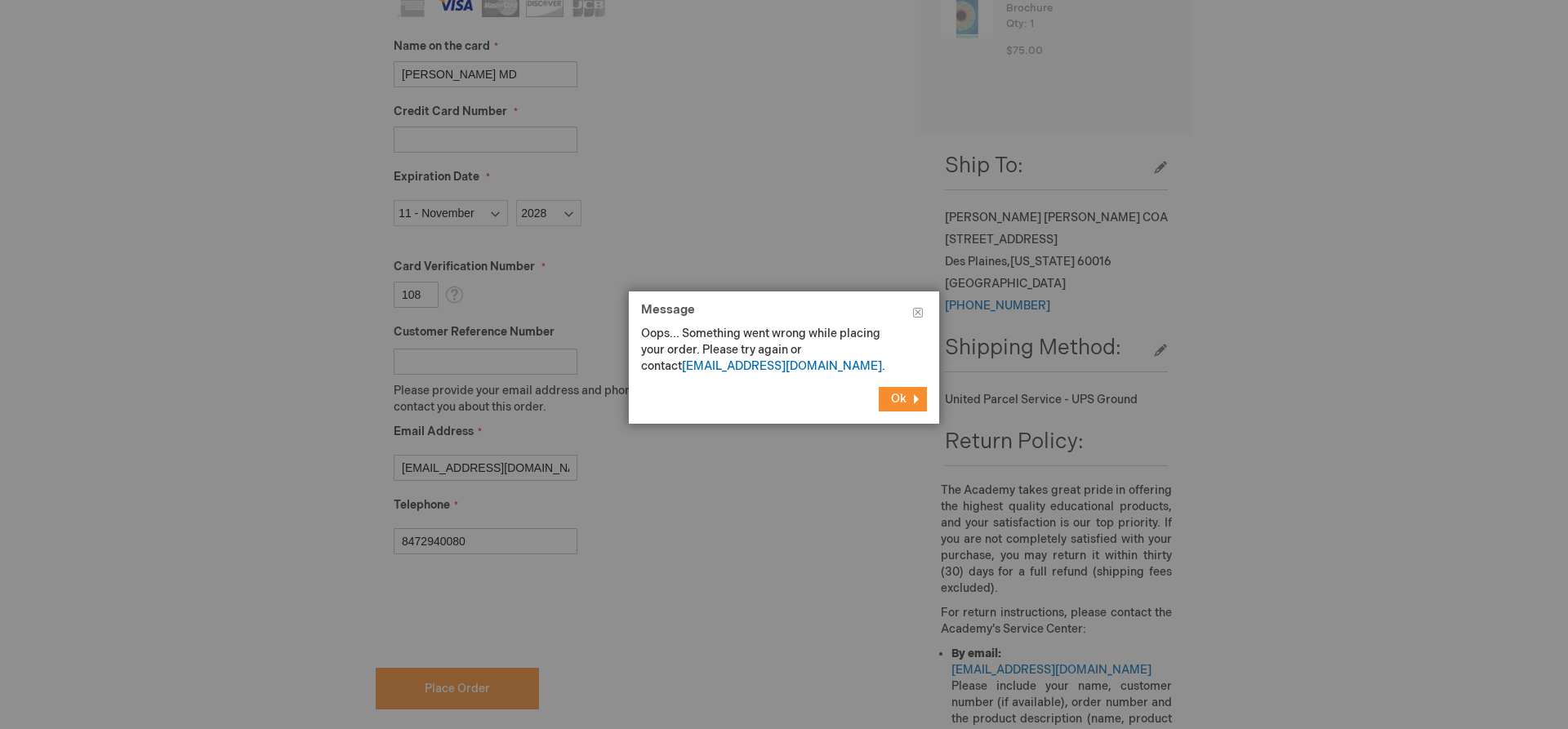
scroll to position [576, 0]
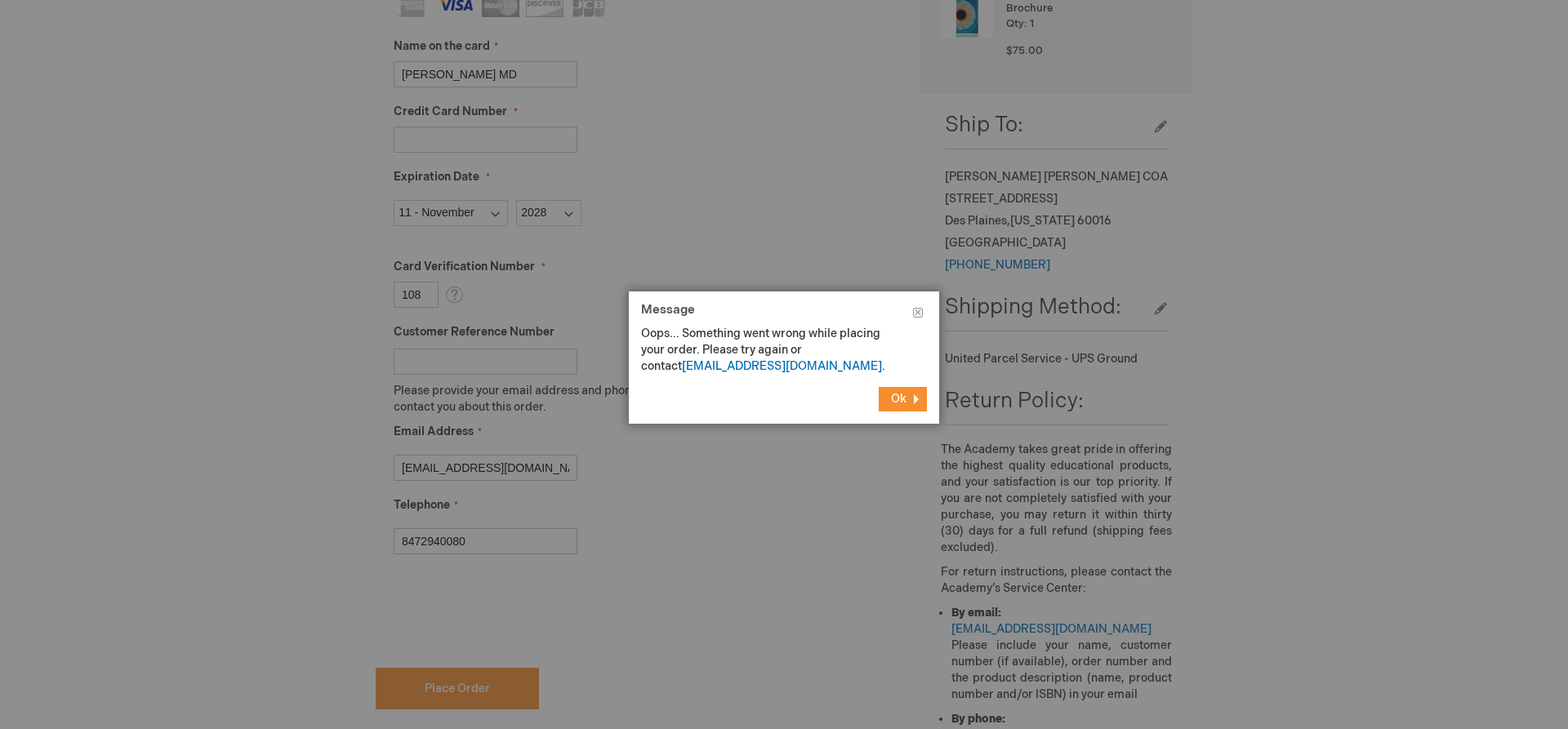
click at [901, 393] on span "Ok" at bounding box center [899, 399] width 15 height 13
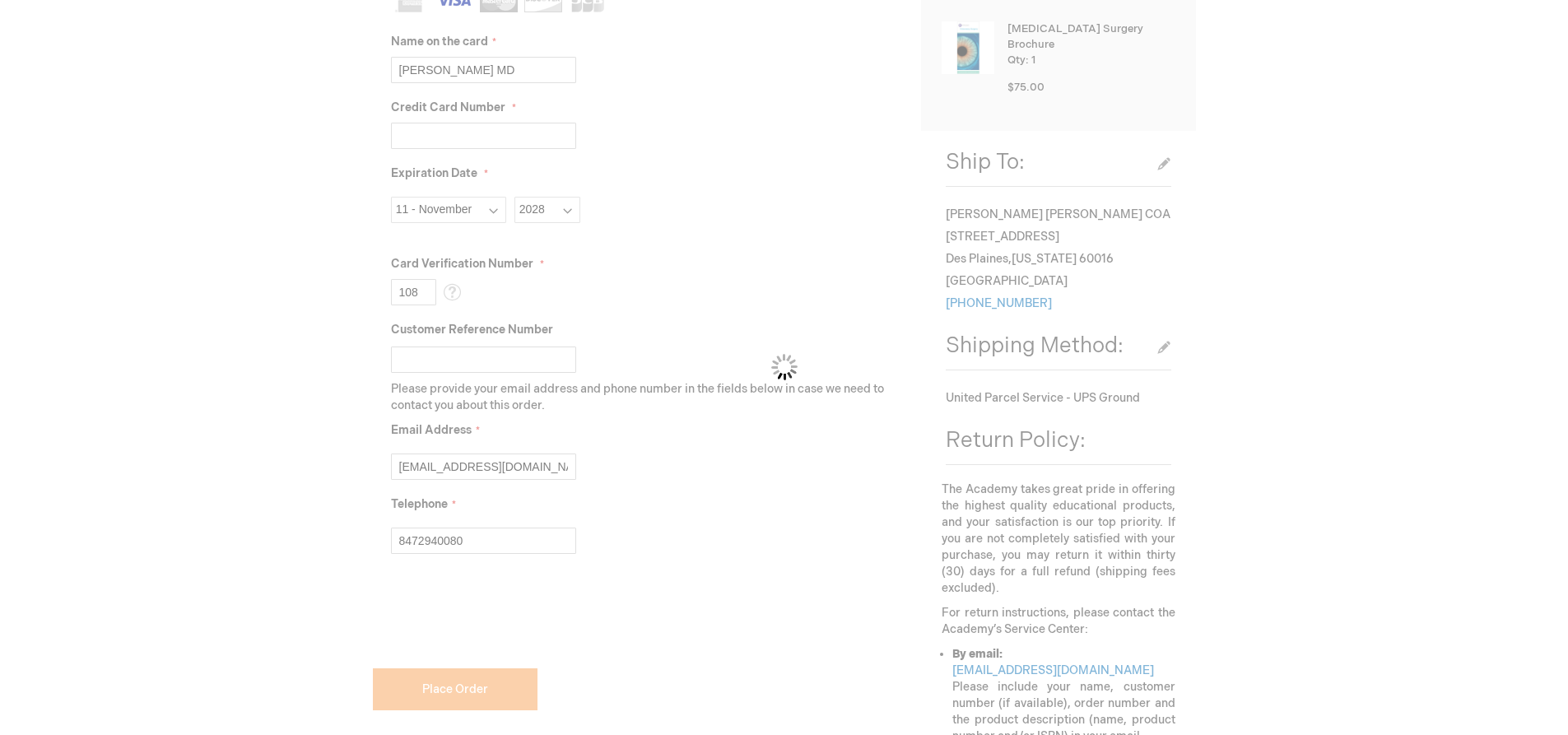
scroll to position [495, 0]
